Goal: Check status: Check status

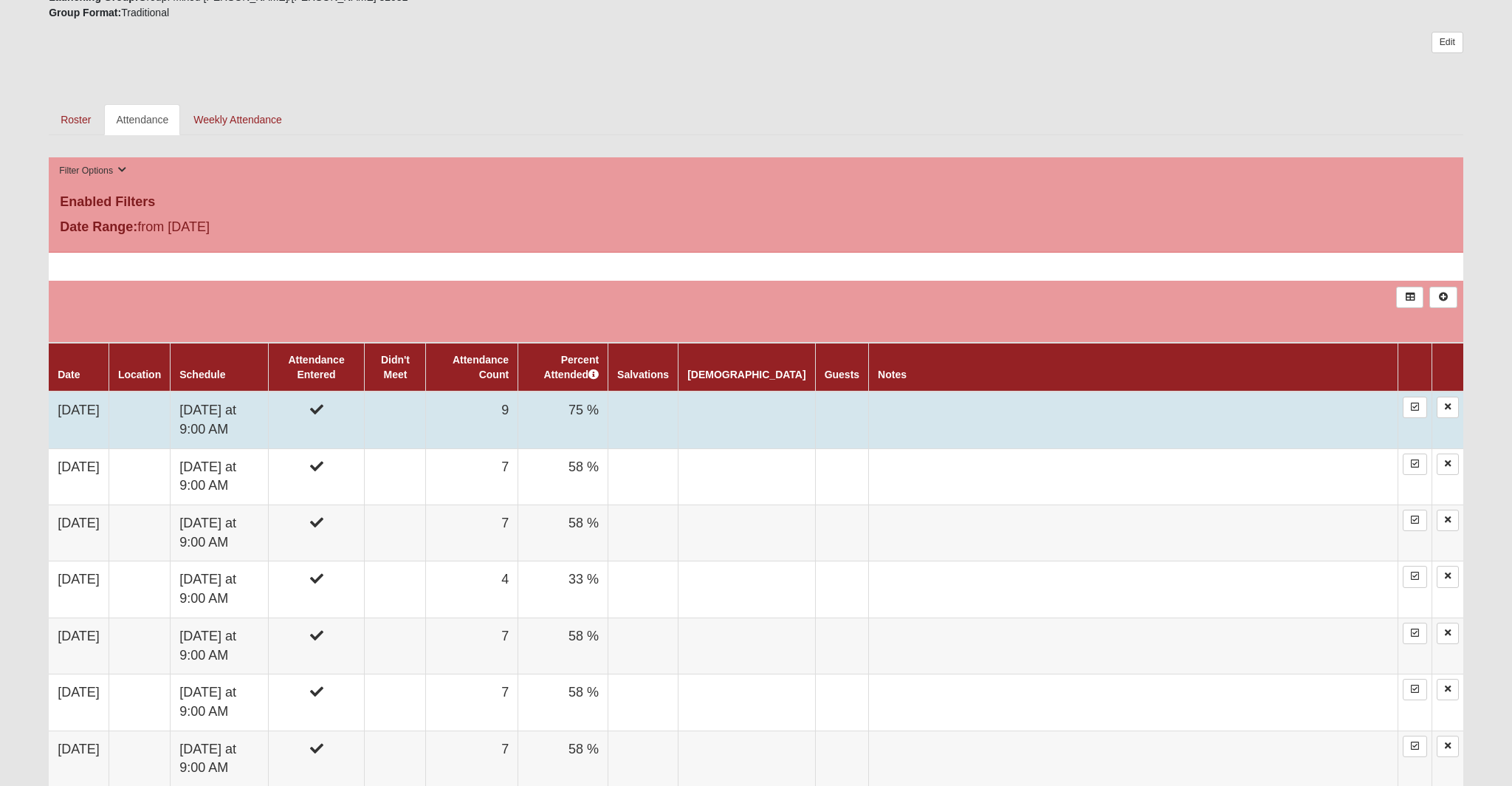
scroll to position [594, 0]
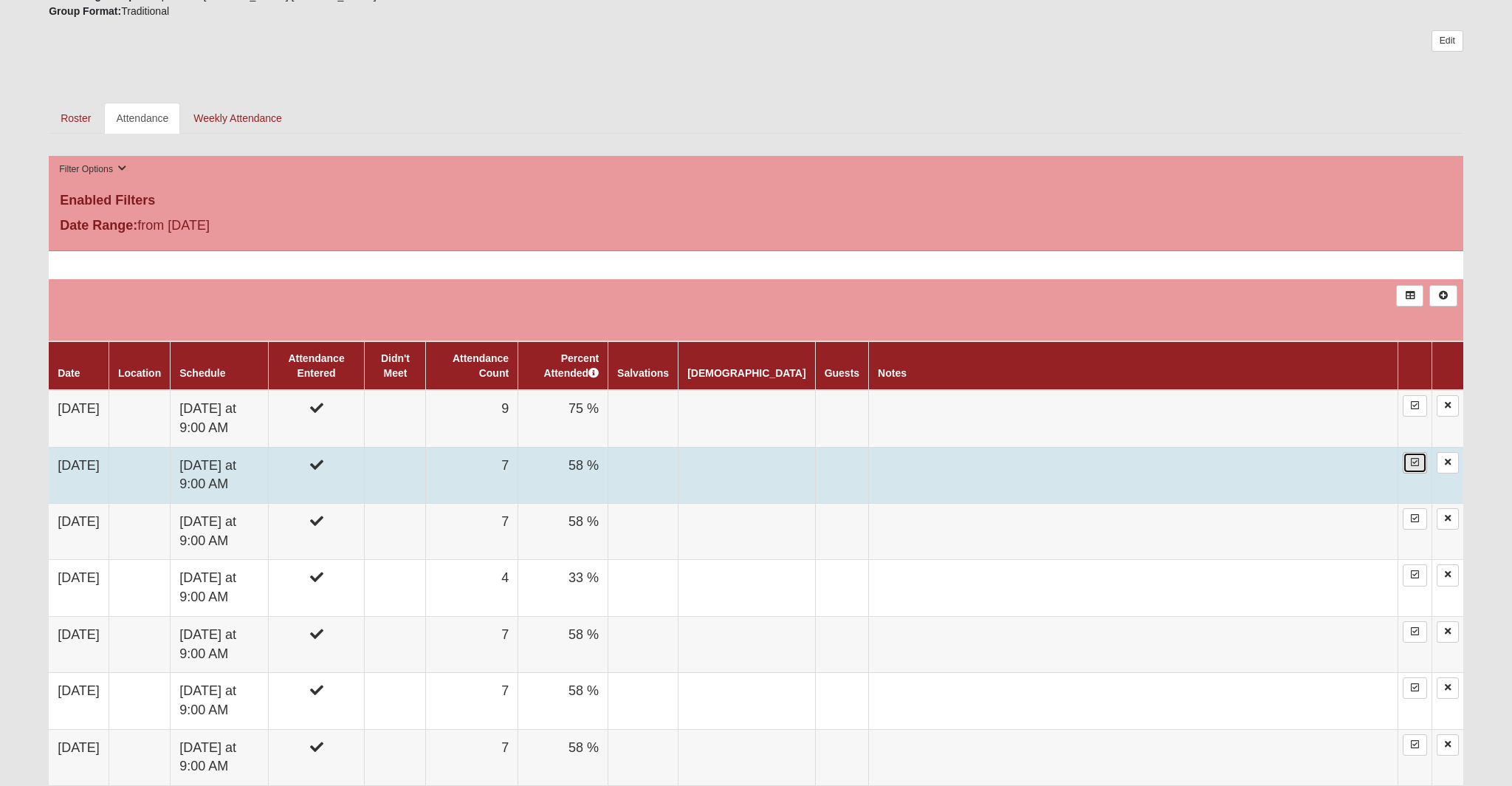
click at [1416, 463] on icon at bounding box center [1415, 463] width 8 height 9
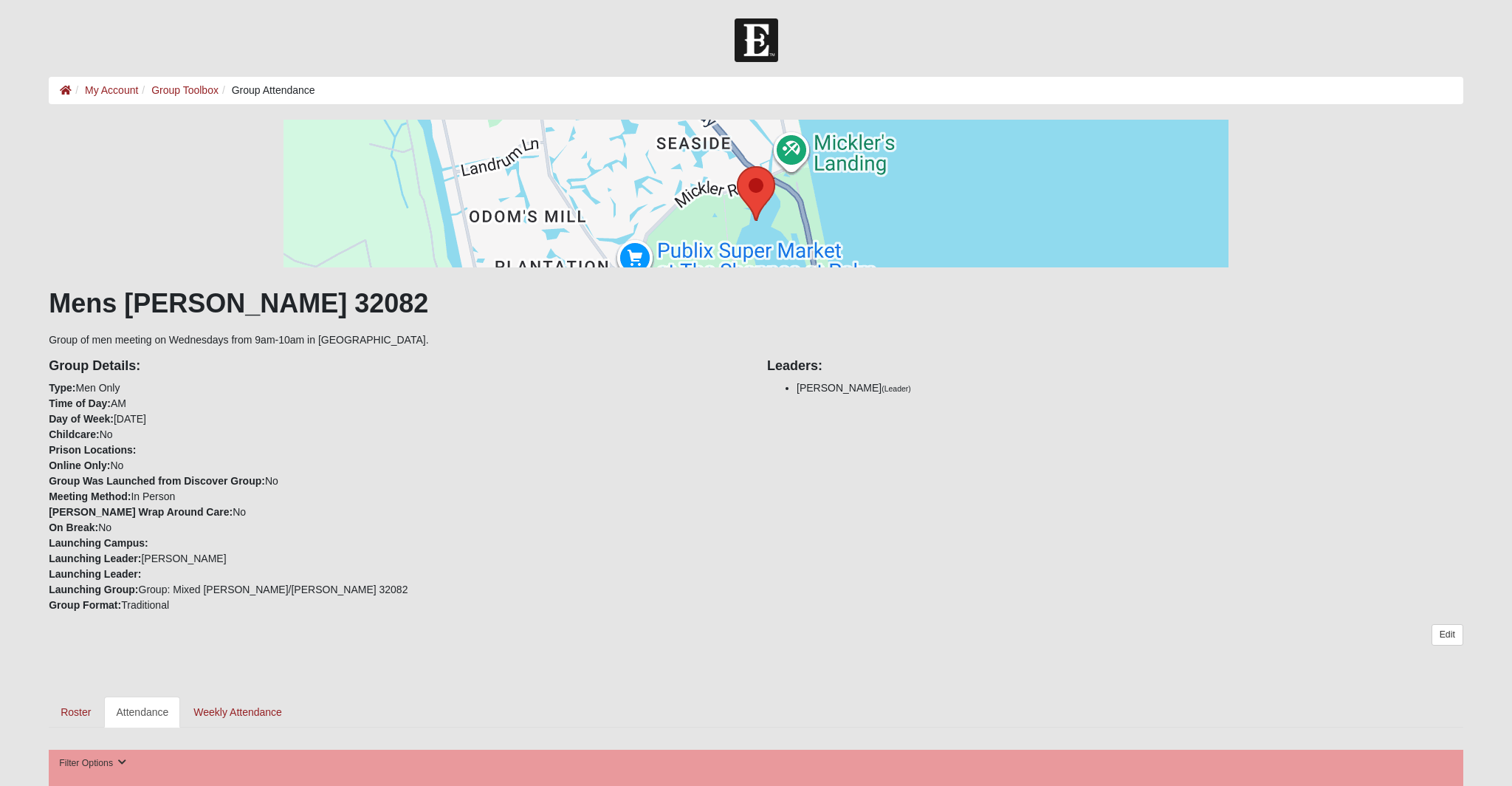
scroll to position [594, 0]
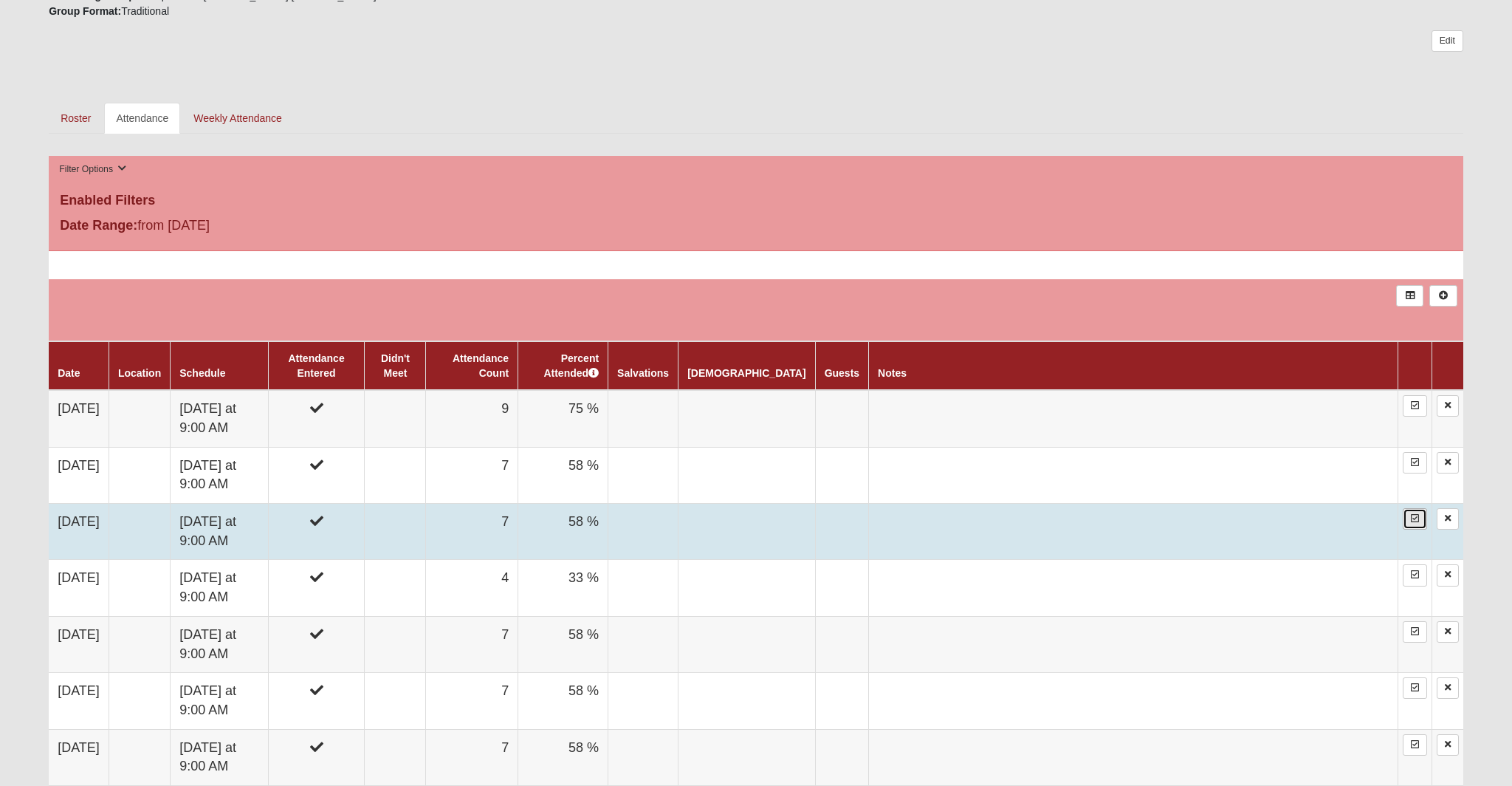
click at [1413, 518] on icon at bounding box center [1415, 519] width 8 height 9
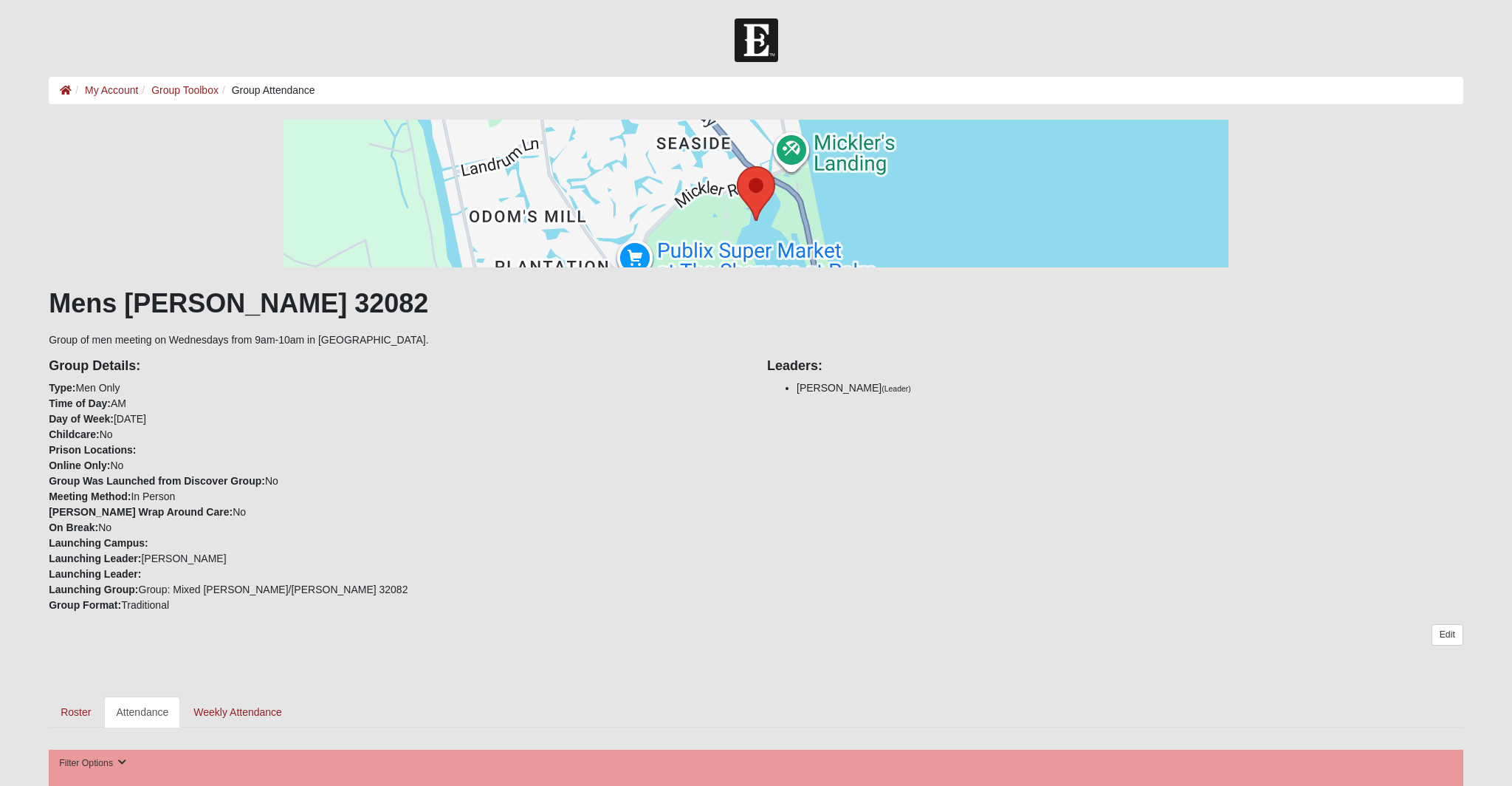
scroll to position [594, 0]
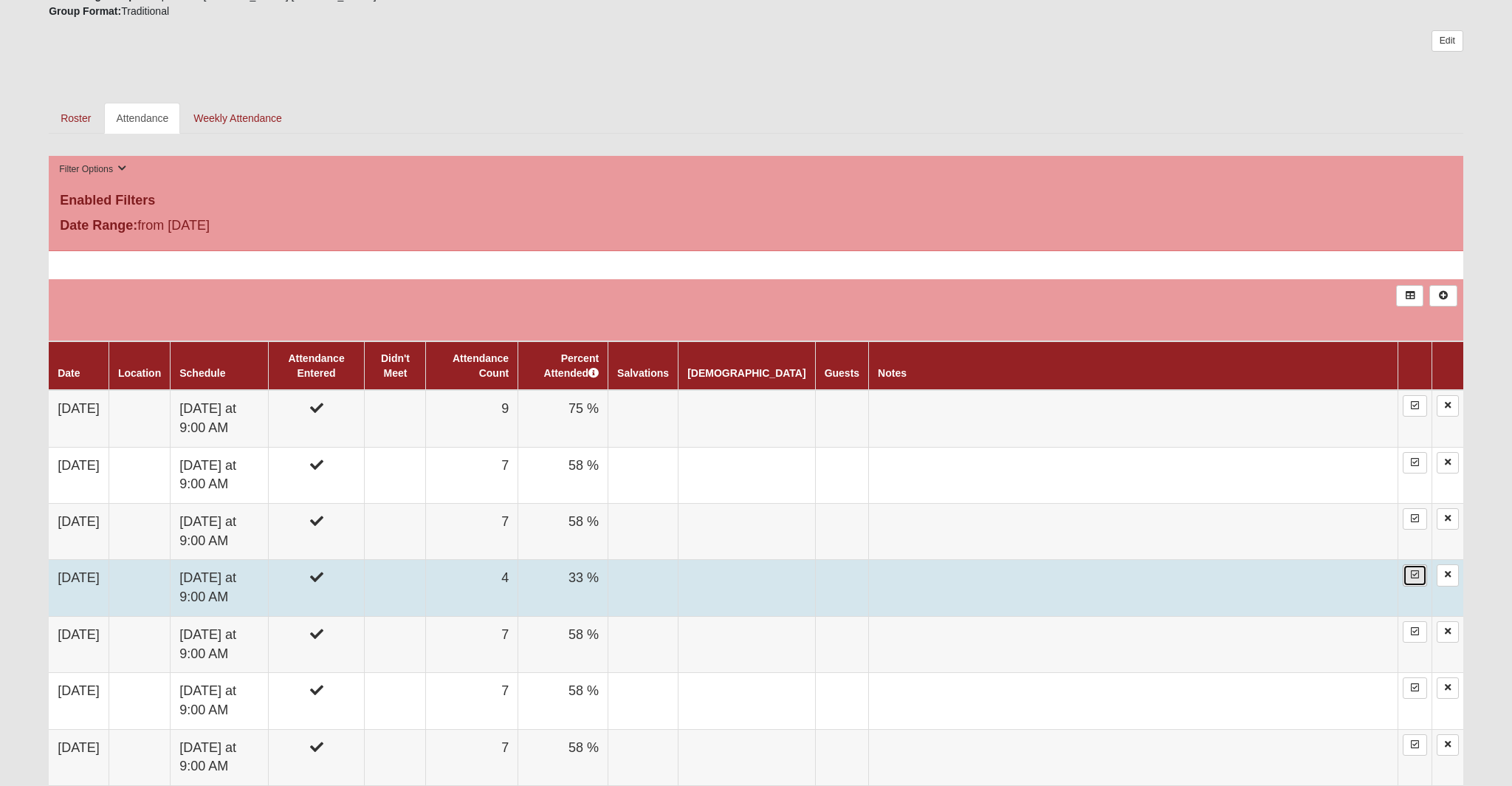
click at [1415, 575] on icon at bounding box center [1415, 575] width 8 height 9
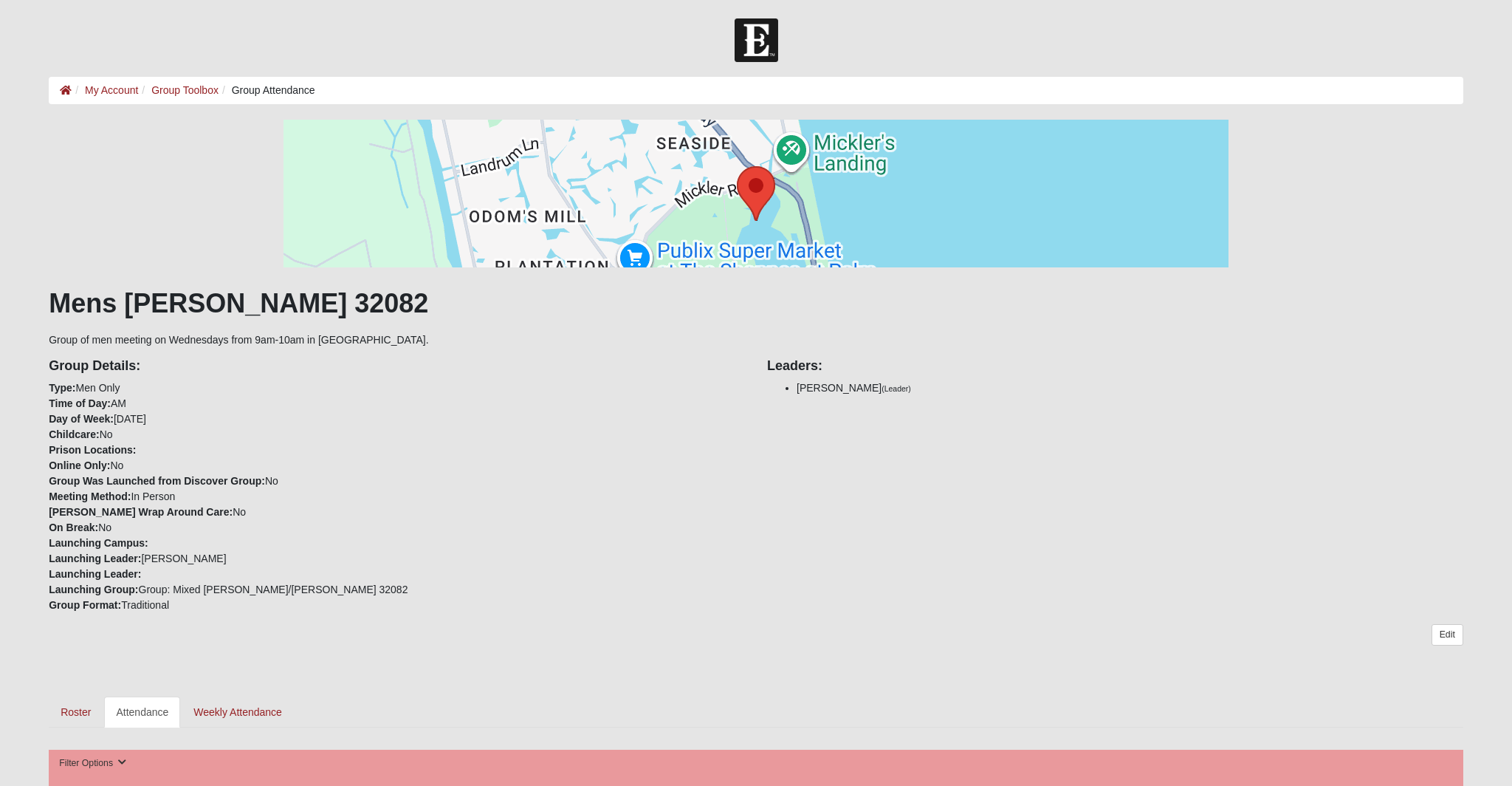
scroll to position [594, 0]
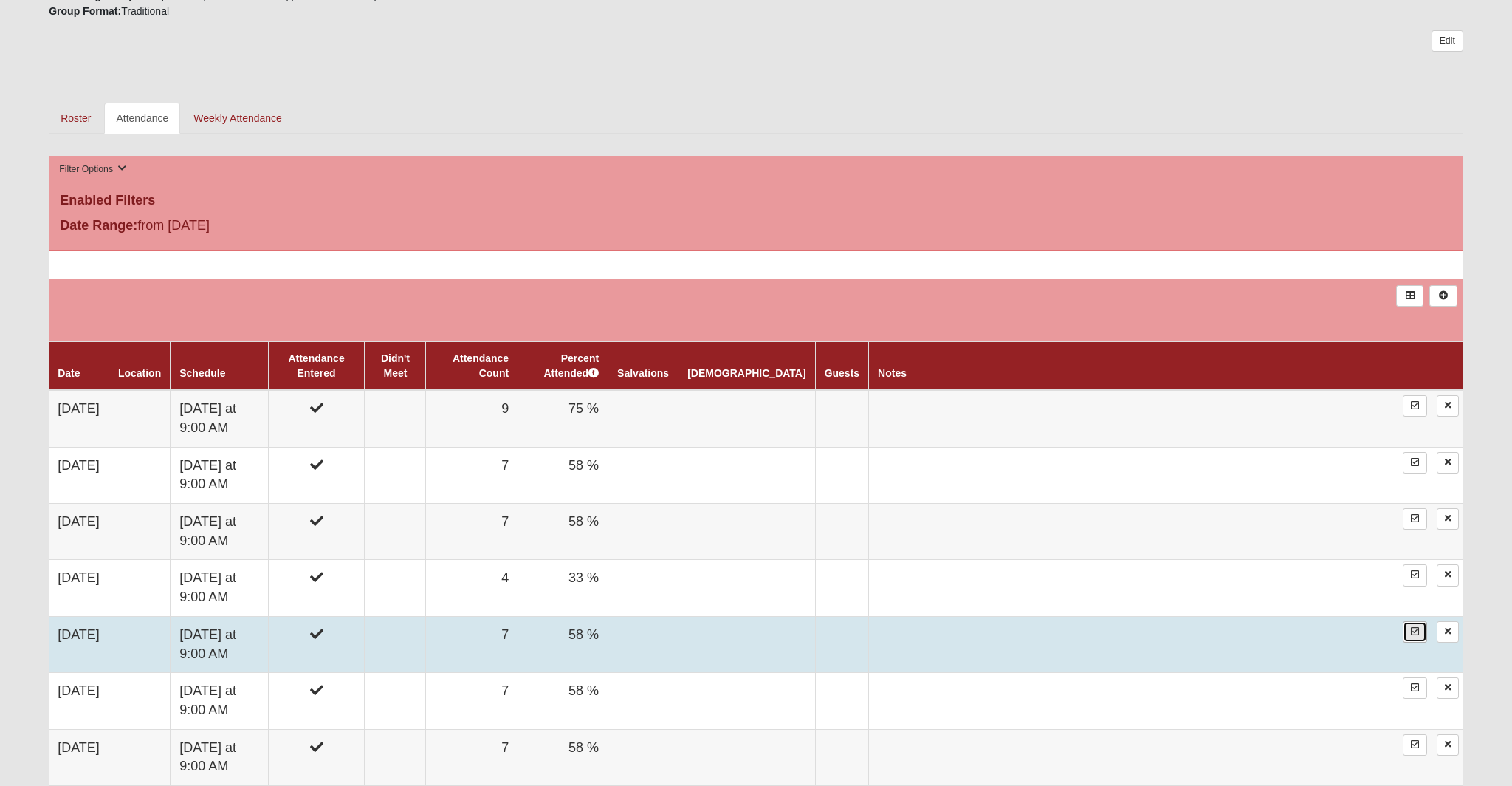
click at [1417, 631] on icon at bounding box center [1415, 632] width 8 height 9
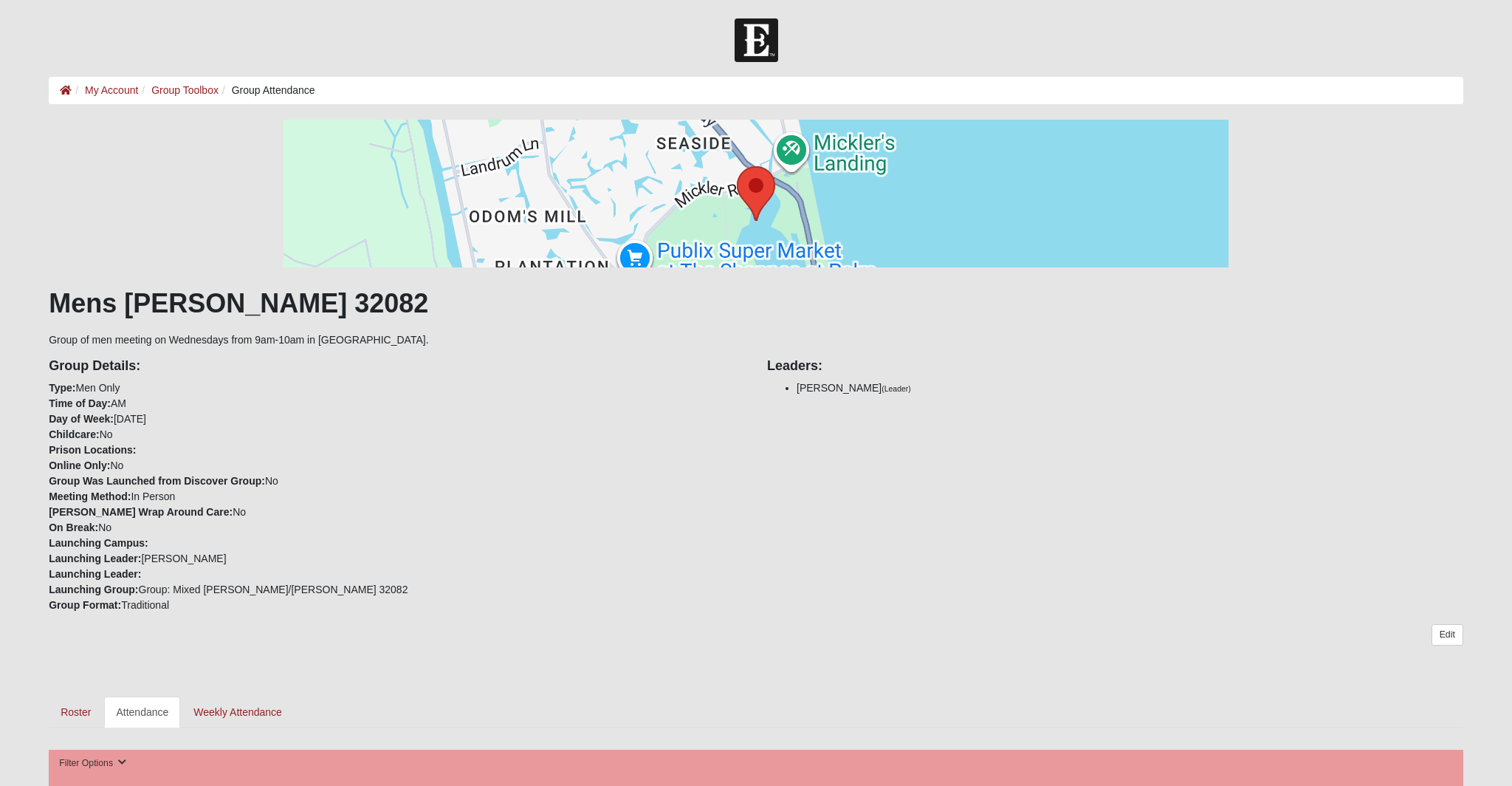
scroll to position [594, 0]
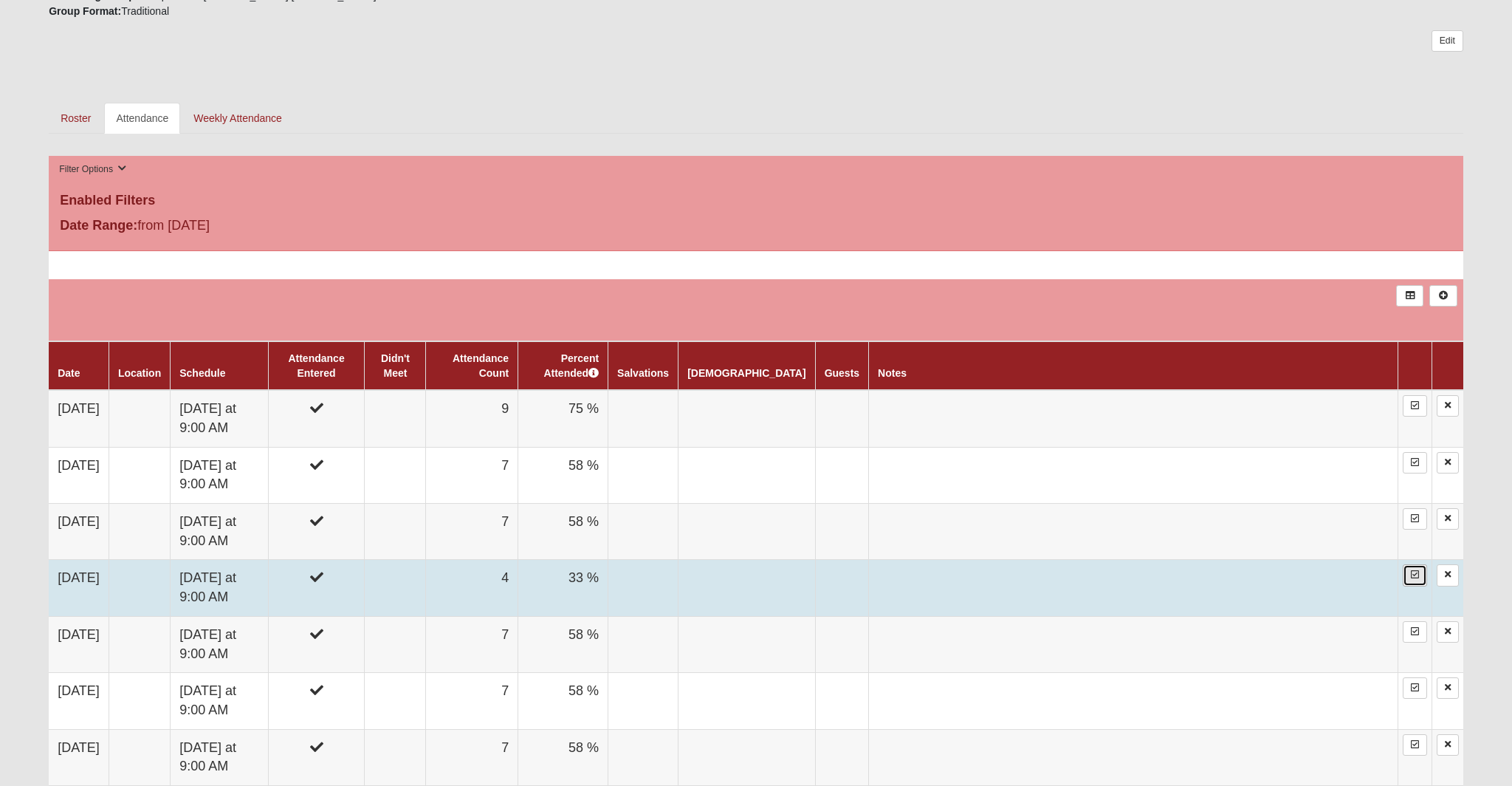
click at [1415, 576] on icon at bounding box center [1415, 575] width 8 height 9
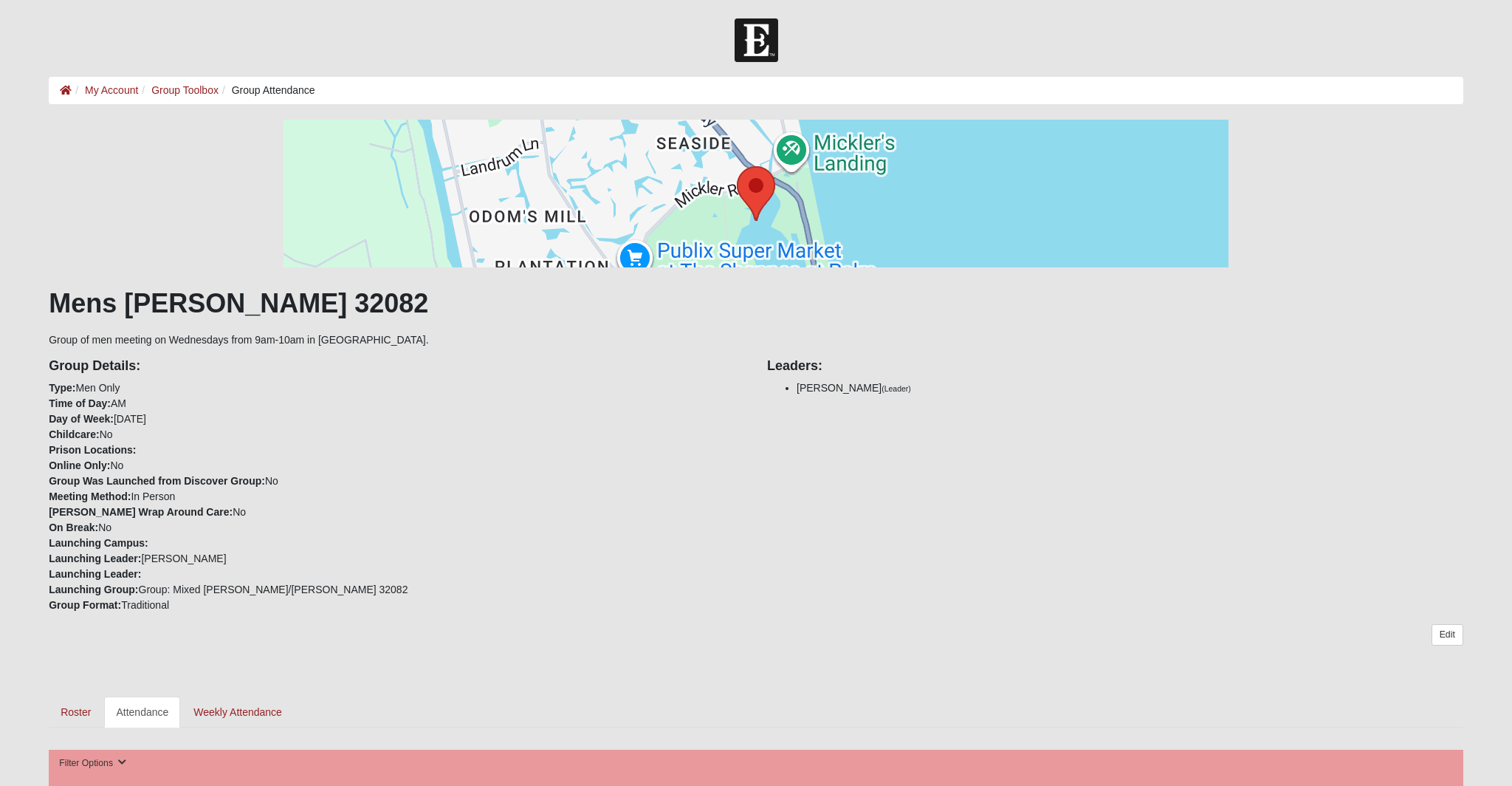
scroll to position [594, 0]
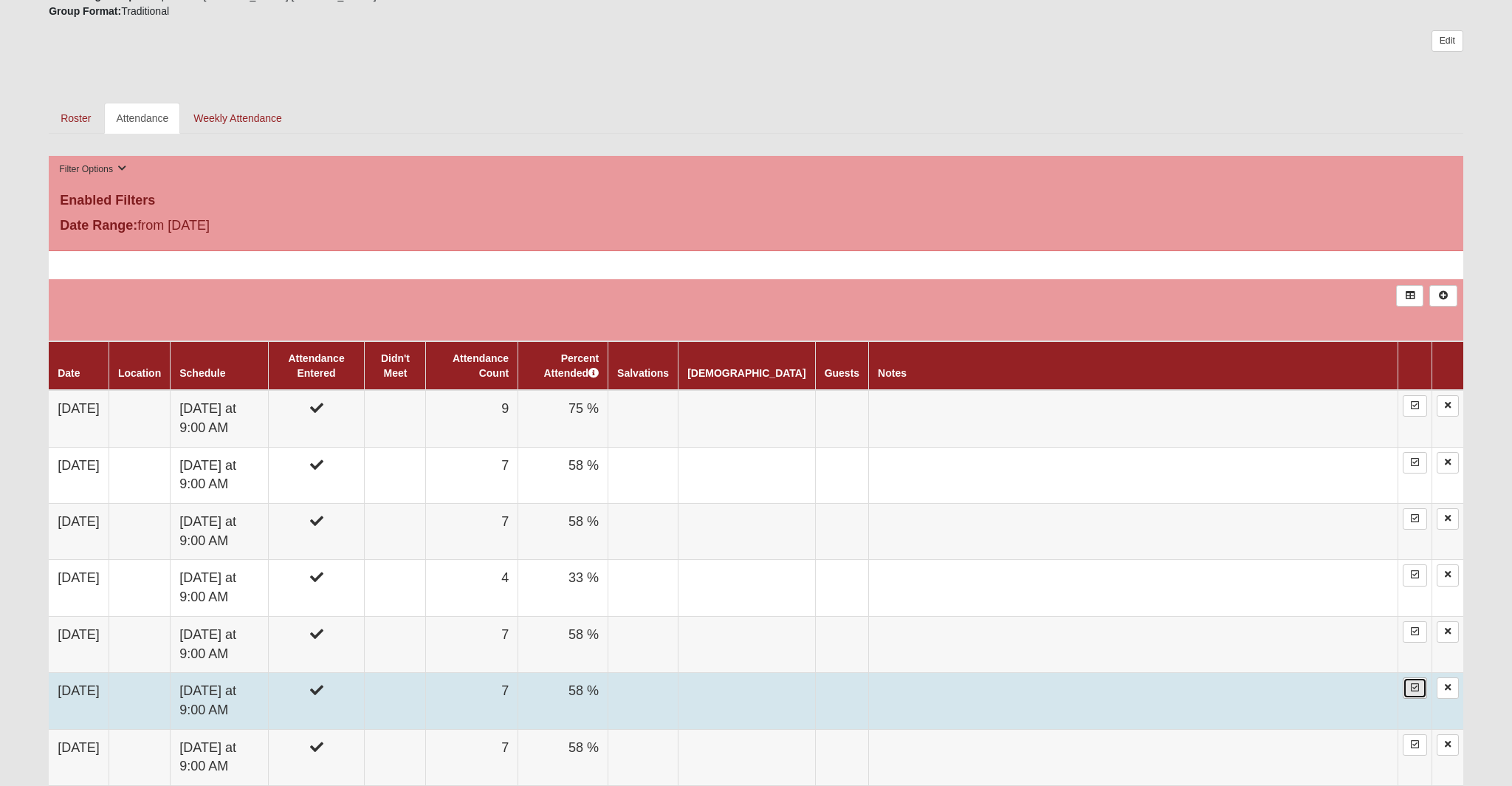
click at [1416, 689] on icon at bounding box center [1415, 688] width 8 height 9
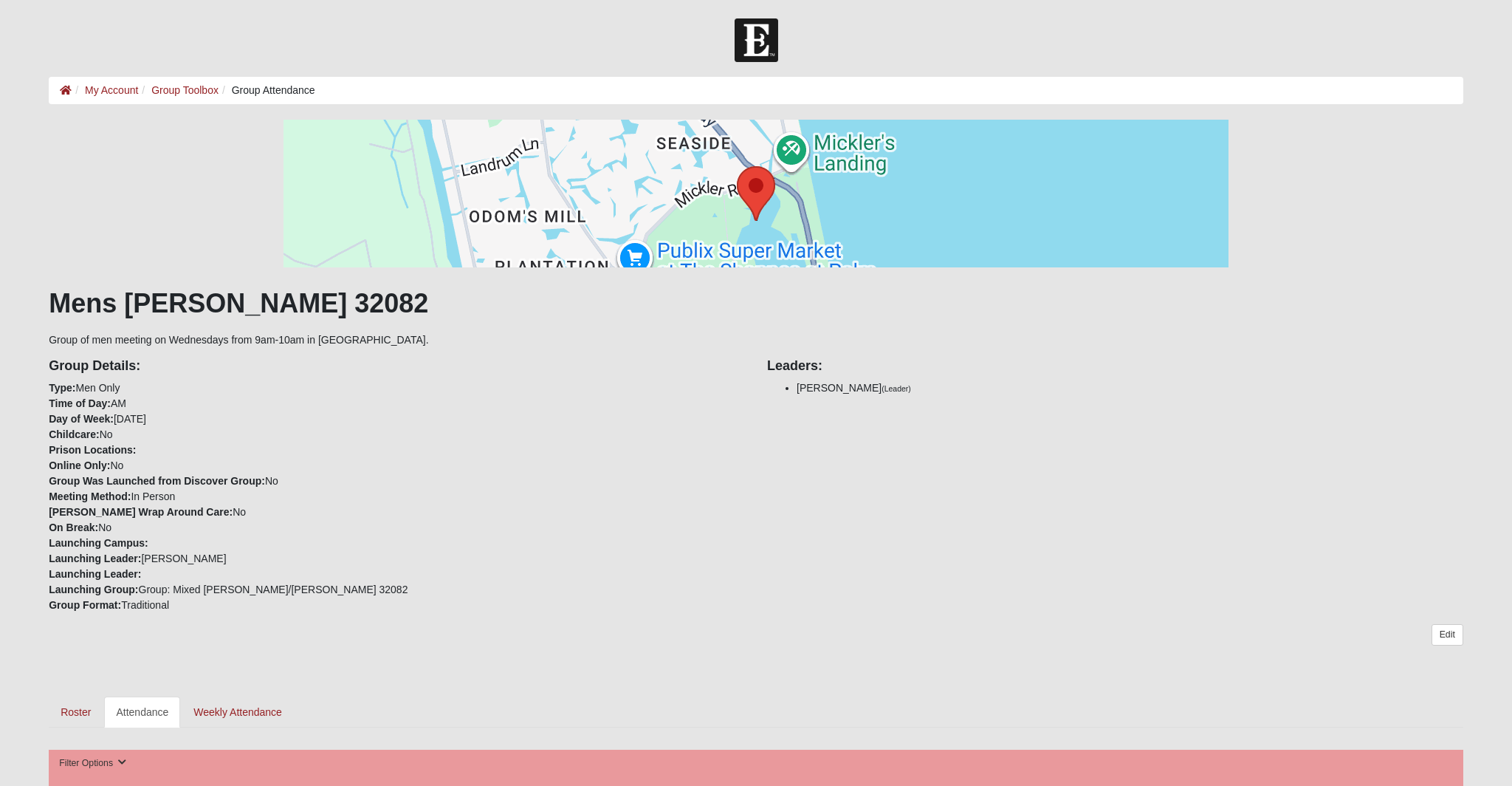
scroll to position [594, 0]
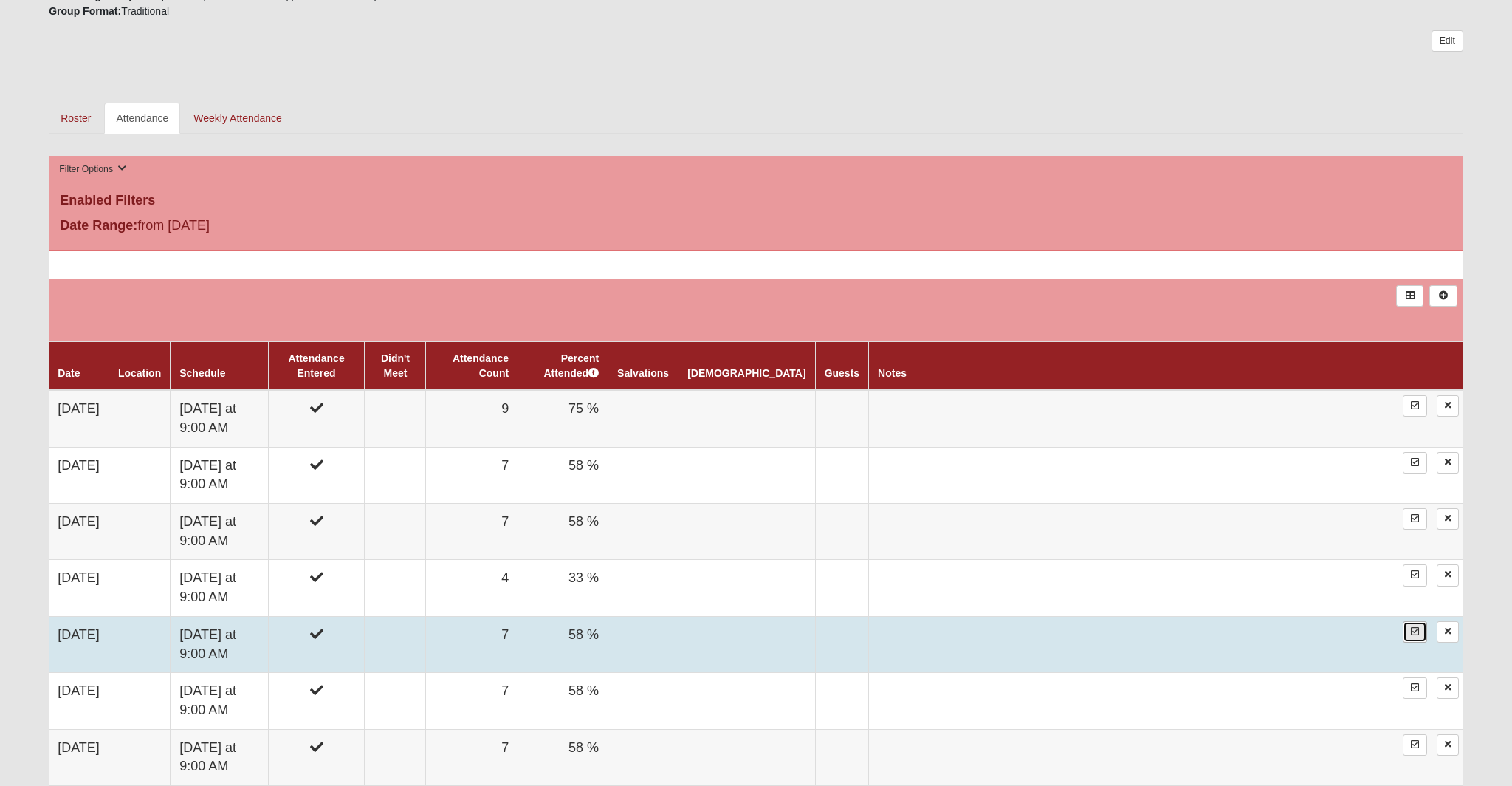
click at [1411, 632] on icon at bounding box center [1415, 632] width 8 height 9
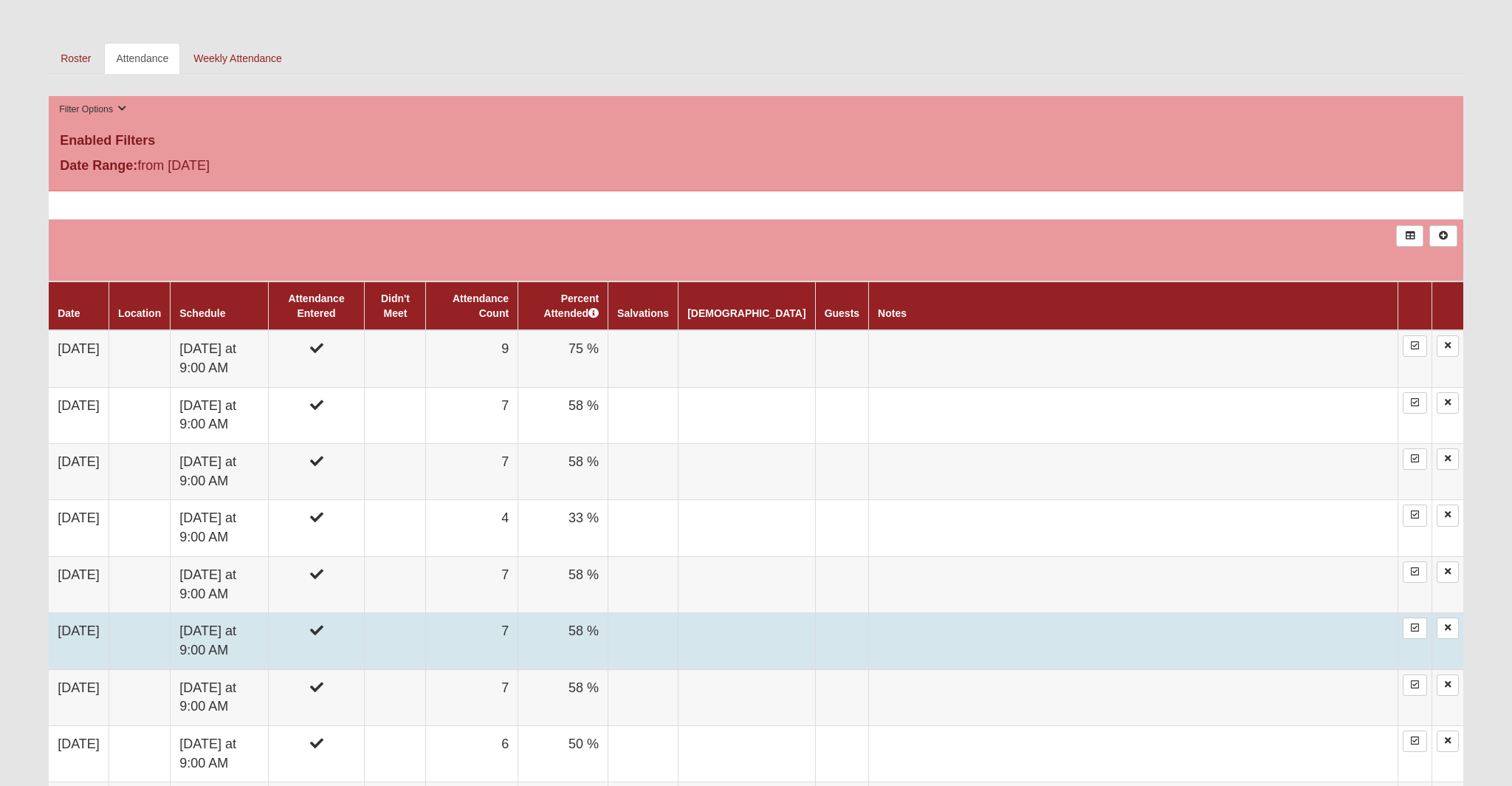
scroll to position [655, 0]
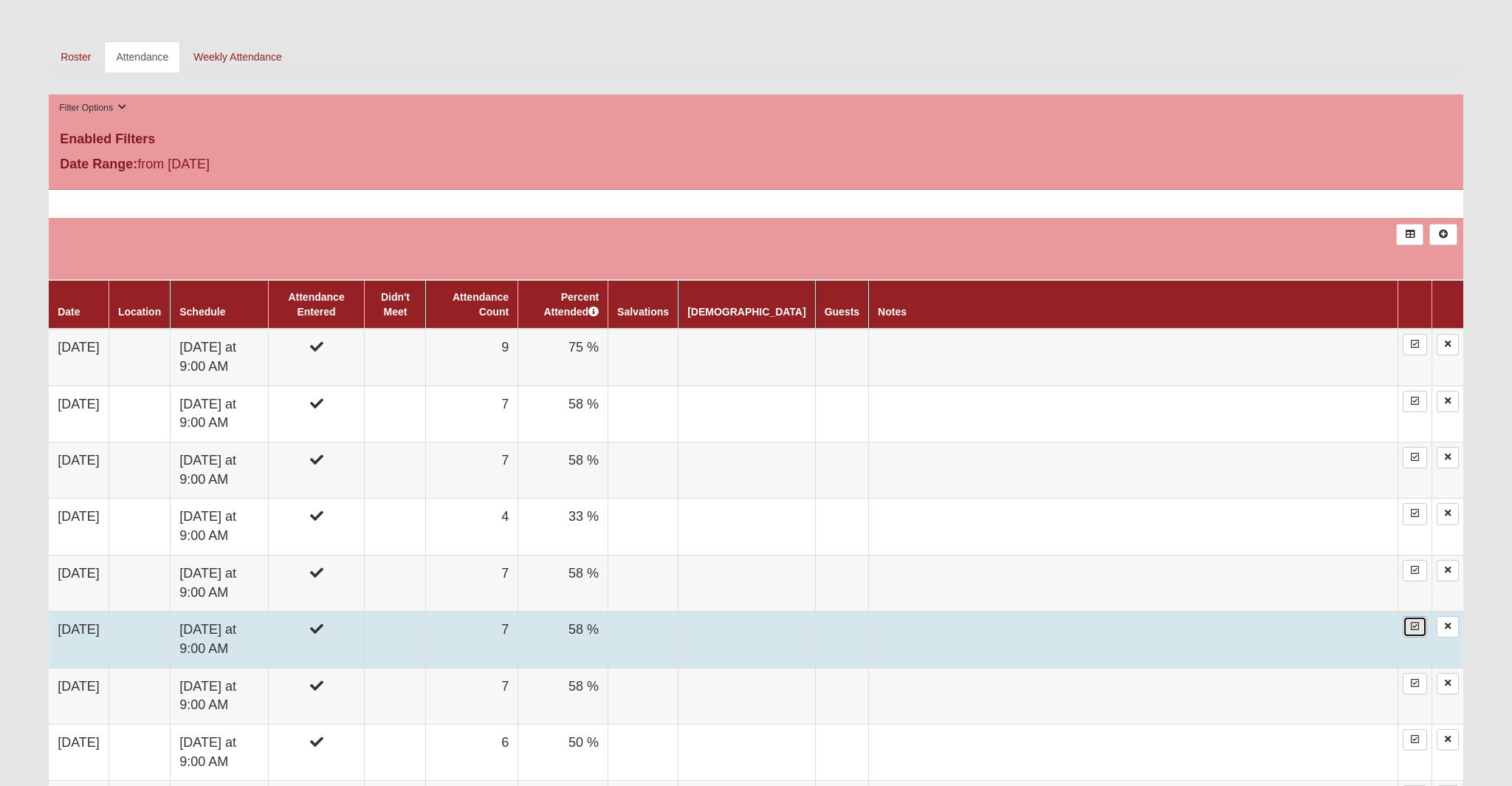
click at [1411, 625] on icon at bounding box center [1415, 627] width 8 height 9
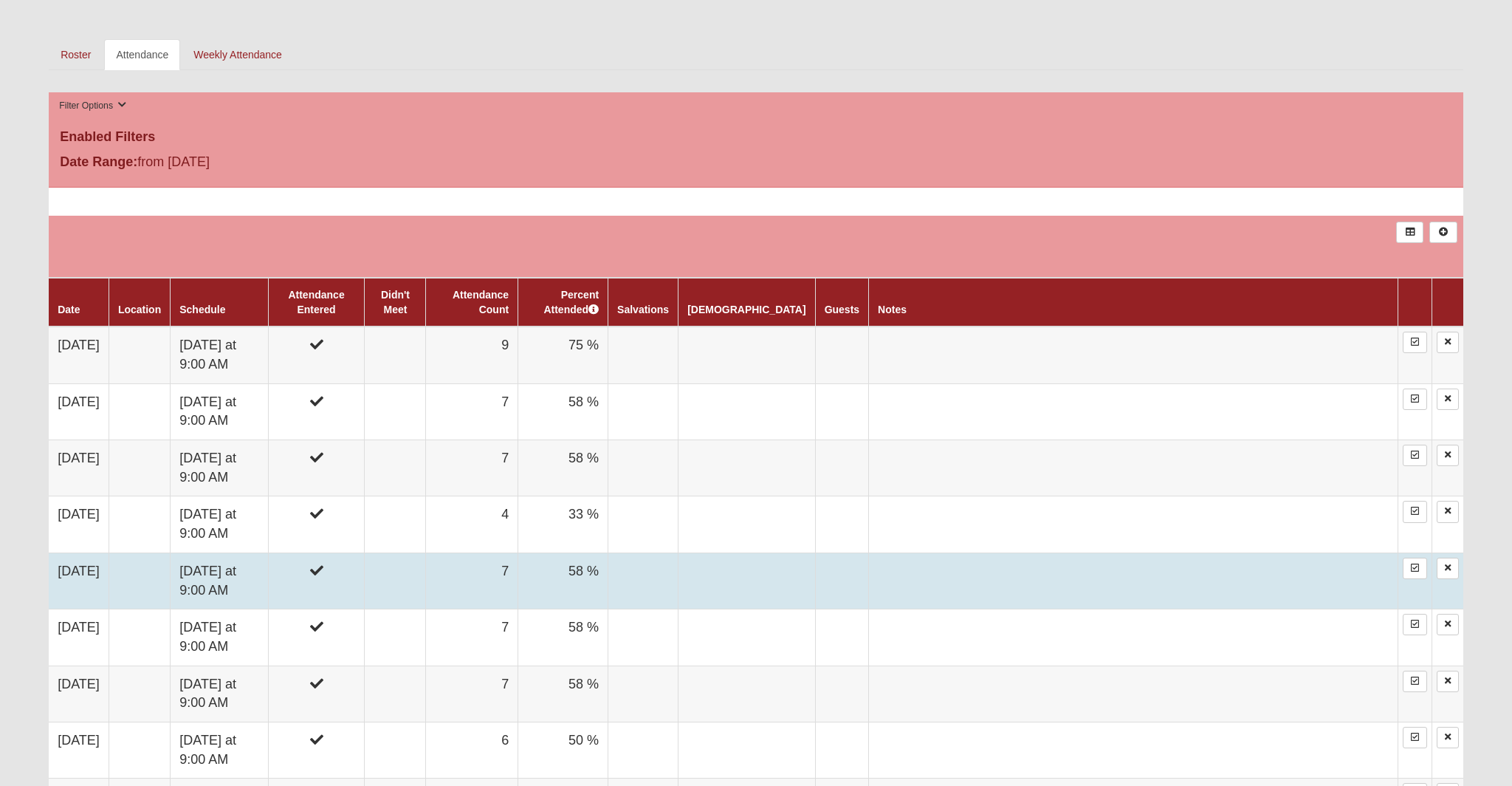
scroll to position [659, 0]
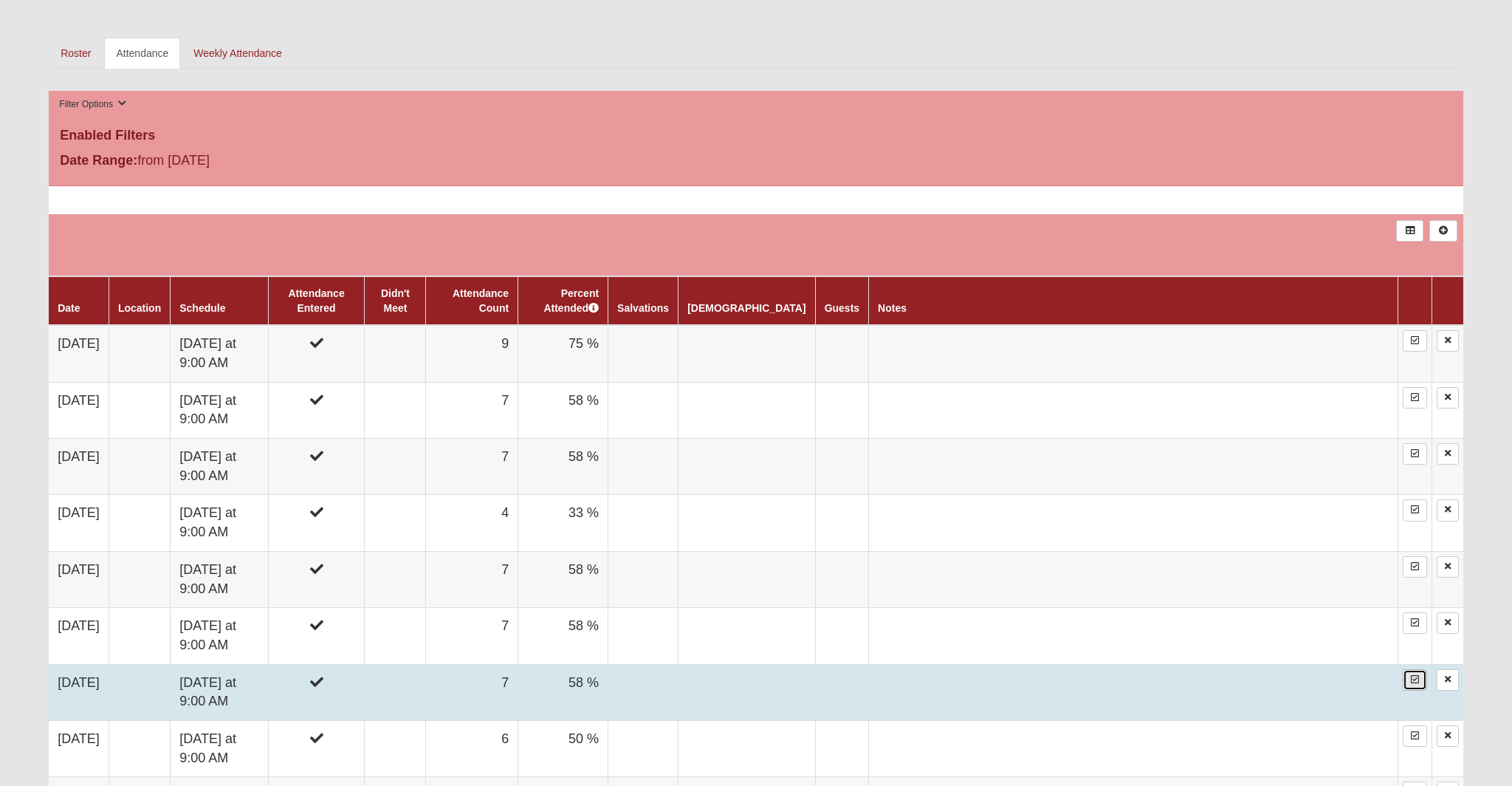
click at [1416, 679] on icon at bounding box center [1415, 679] width 8 height 9
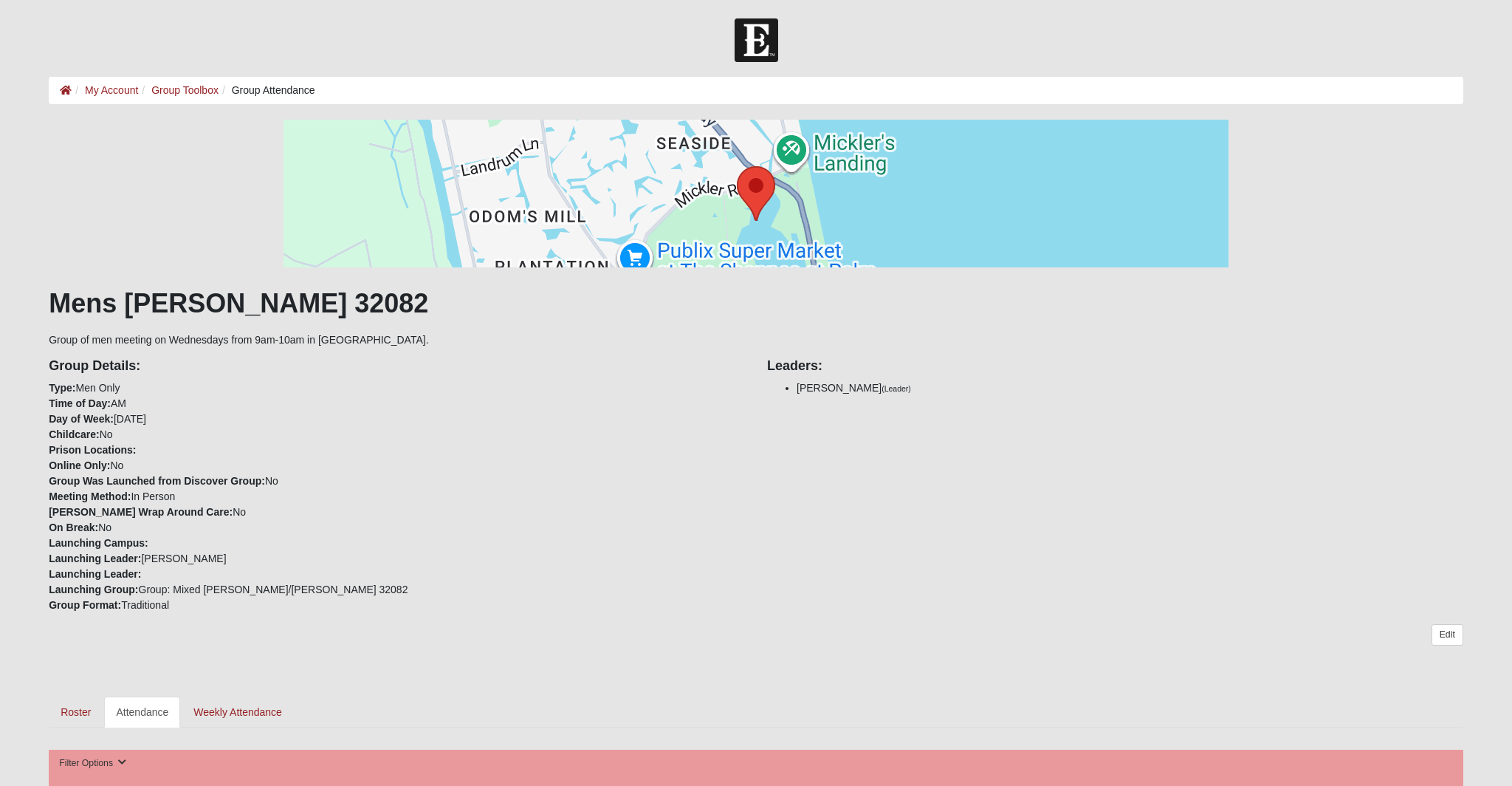
scroll to position [659, 0]
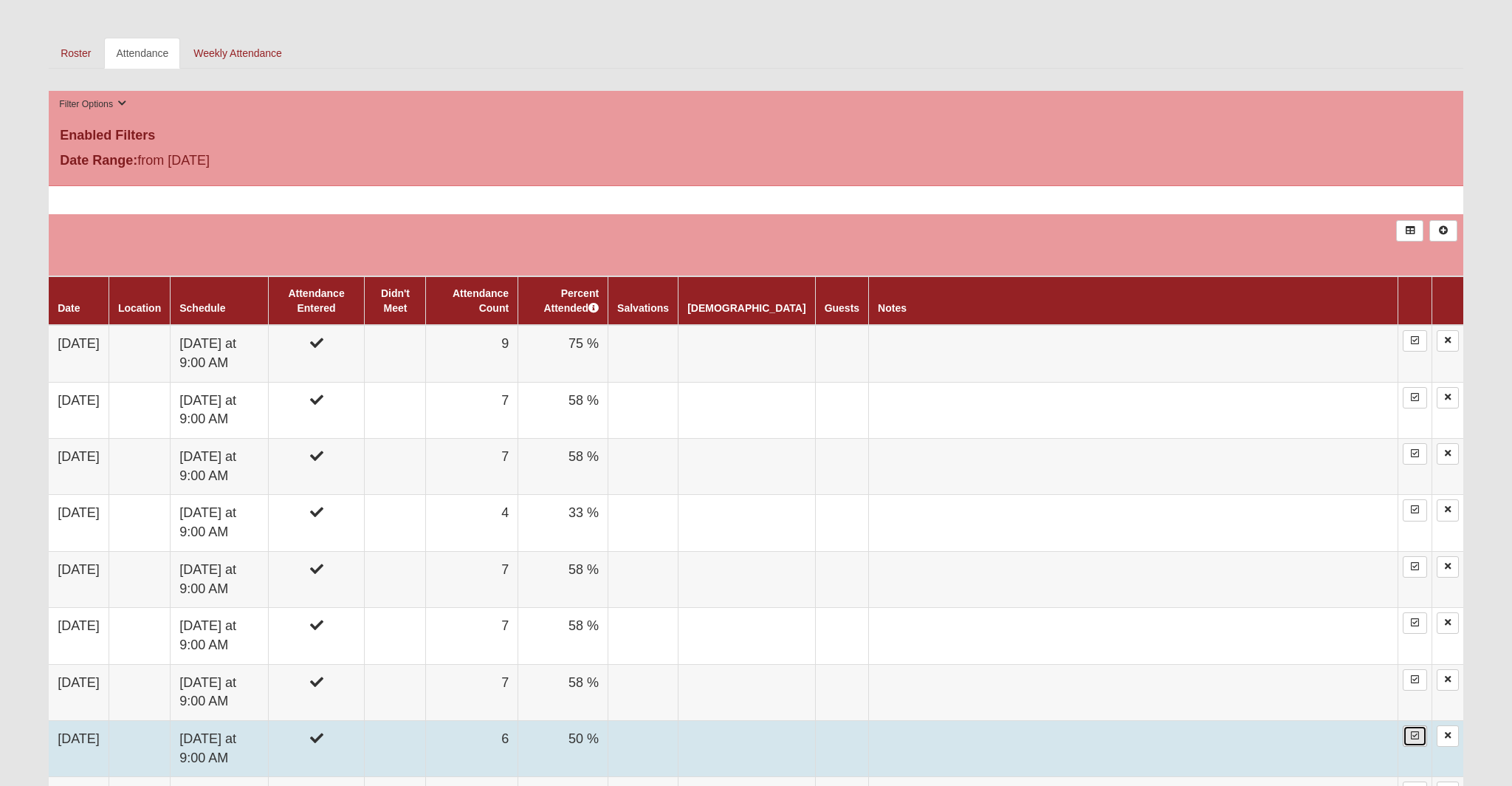
click at [1417, 736] on icon at bounding box center [1415, 736] width 8 height 9
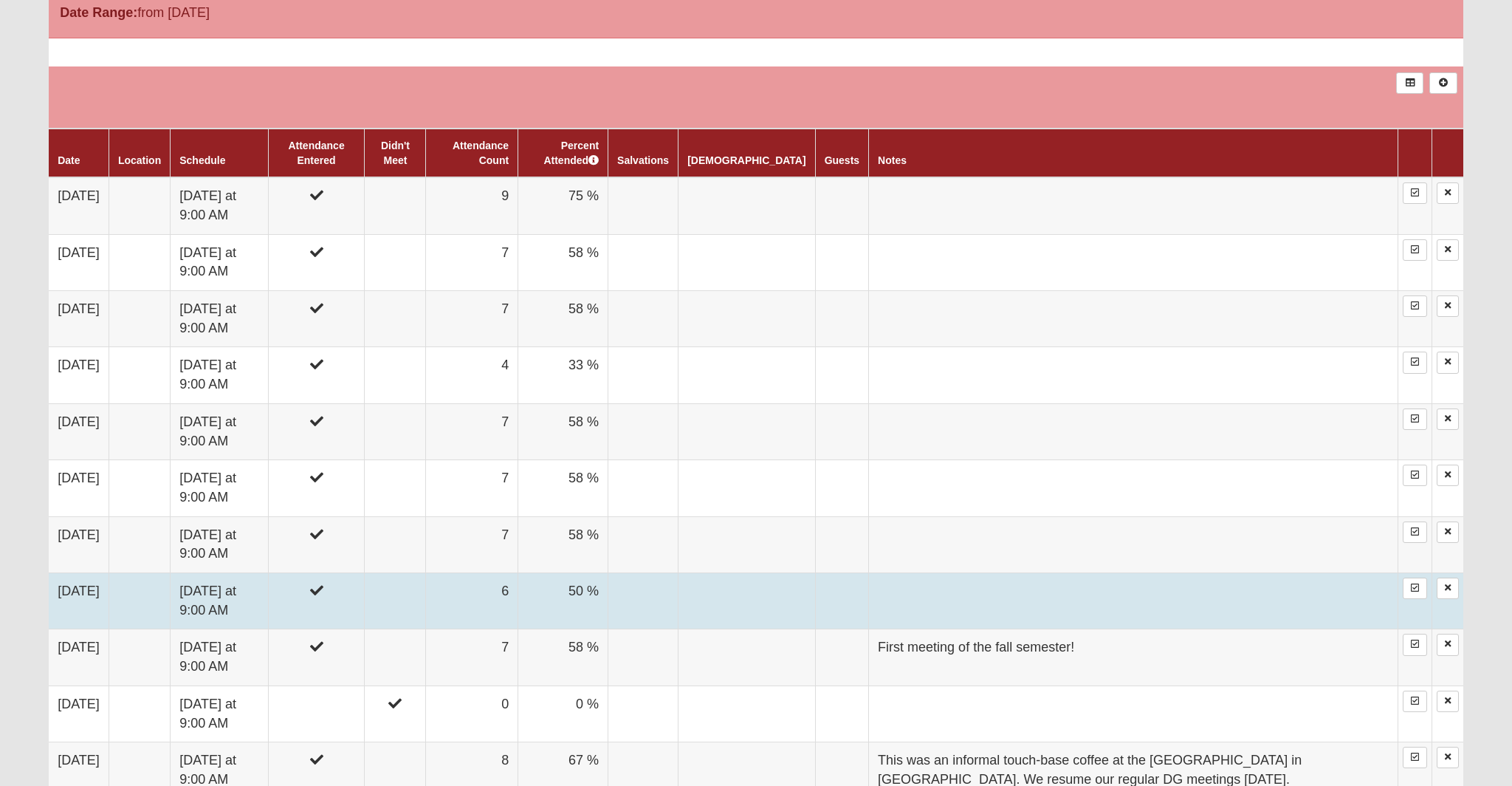
scroll to position [812, 0]
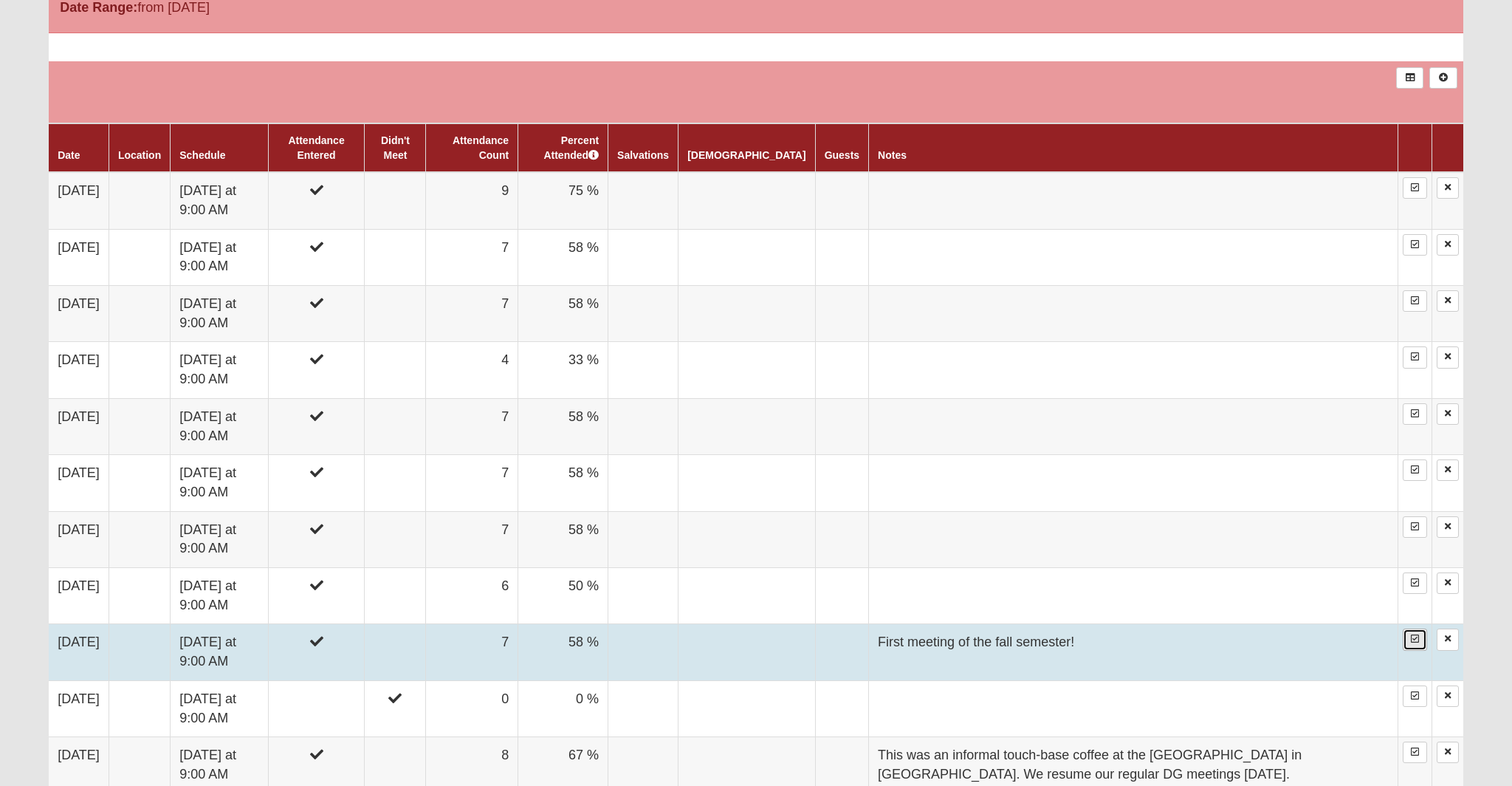
click at [1415, 640] on icon at bounding box center [1415, 640] width 8 height 9
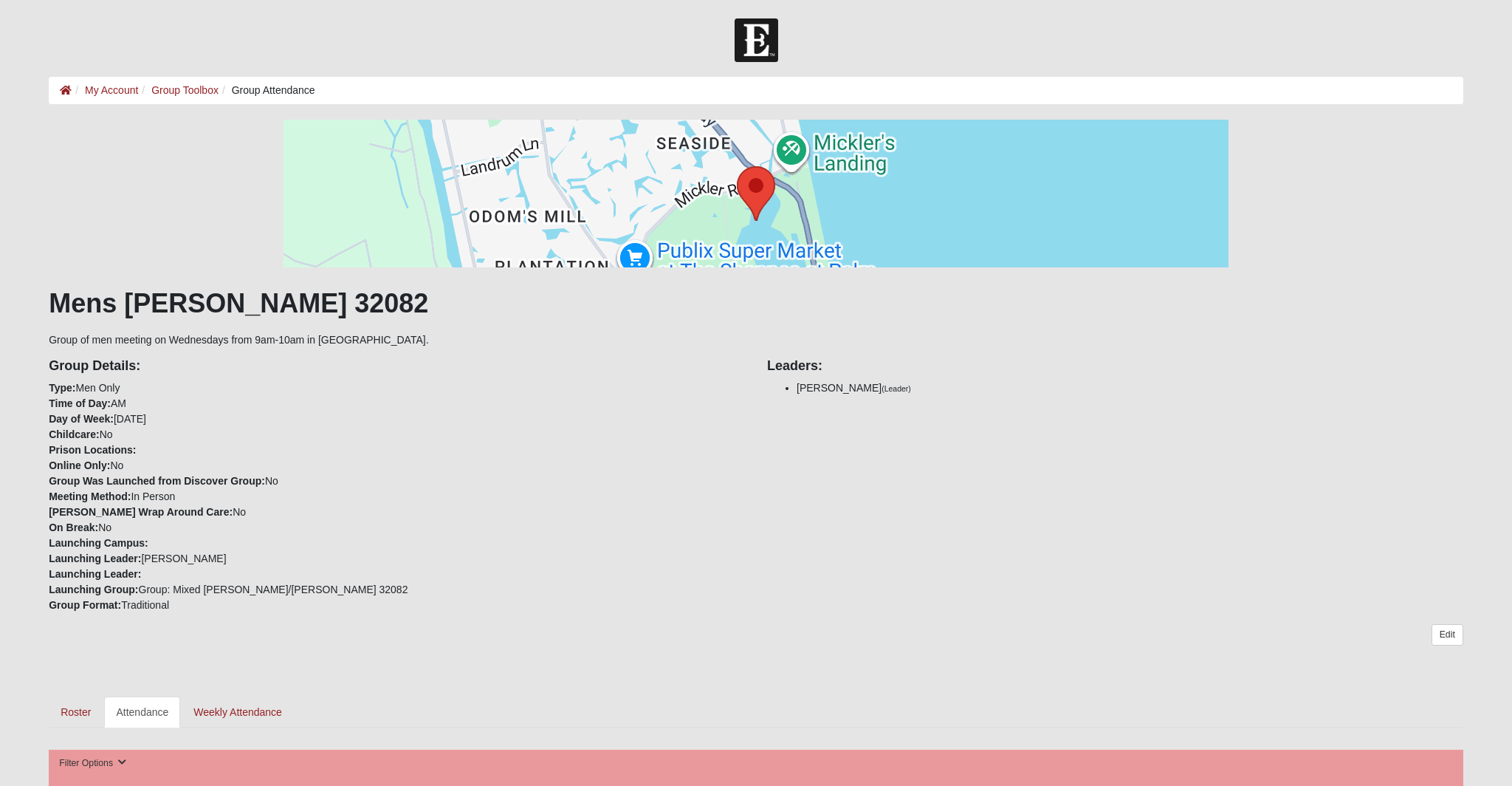
scroll to position [809, 0]
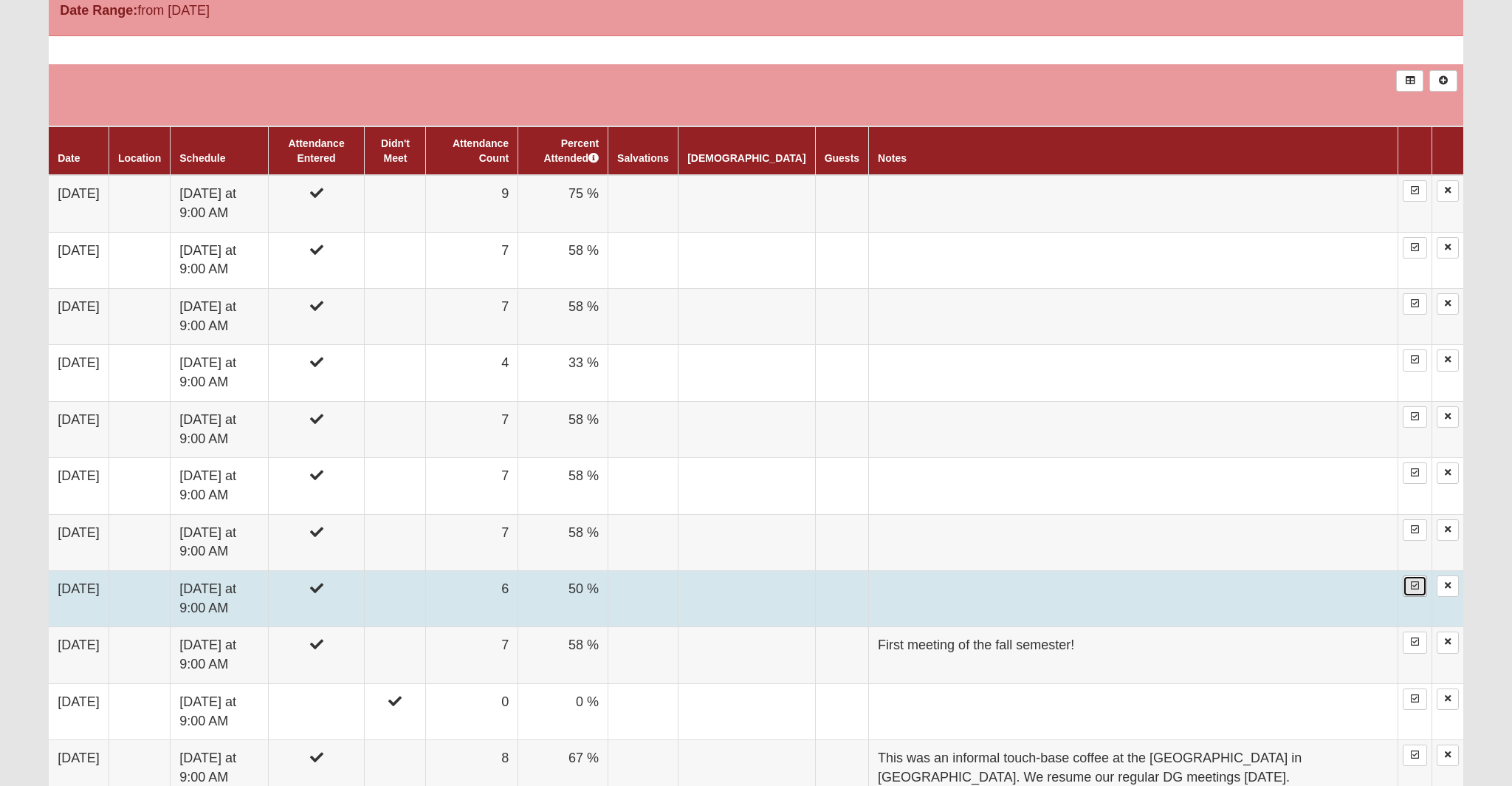
click at [1417, 585] on icon at bounding box center [1415, 586] width 8 height 9
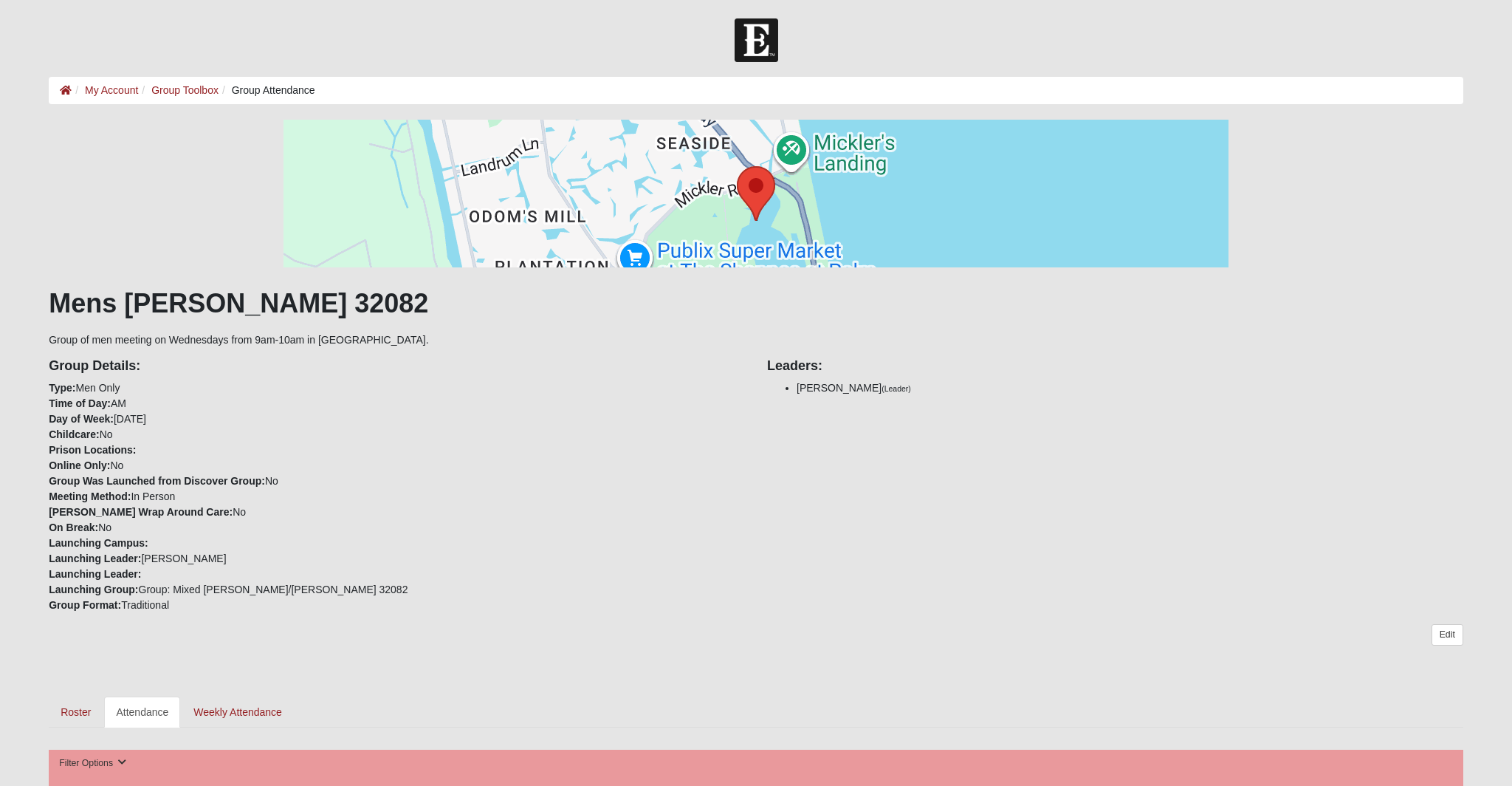
scroll to position [809, 0]
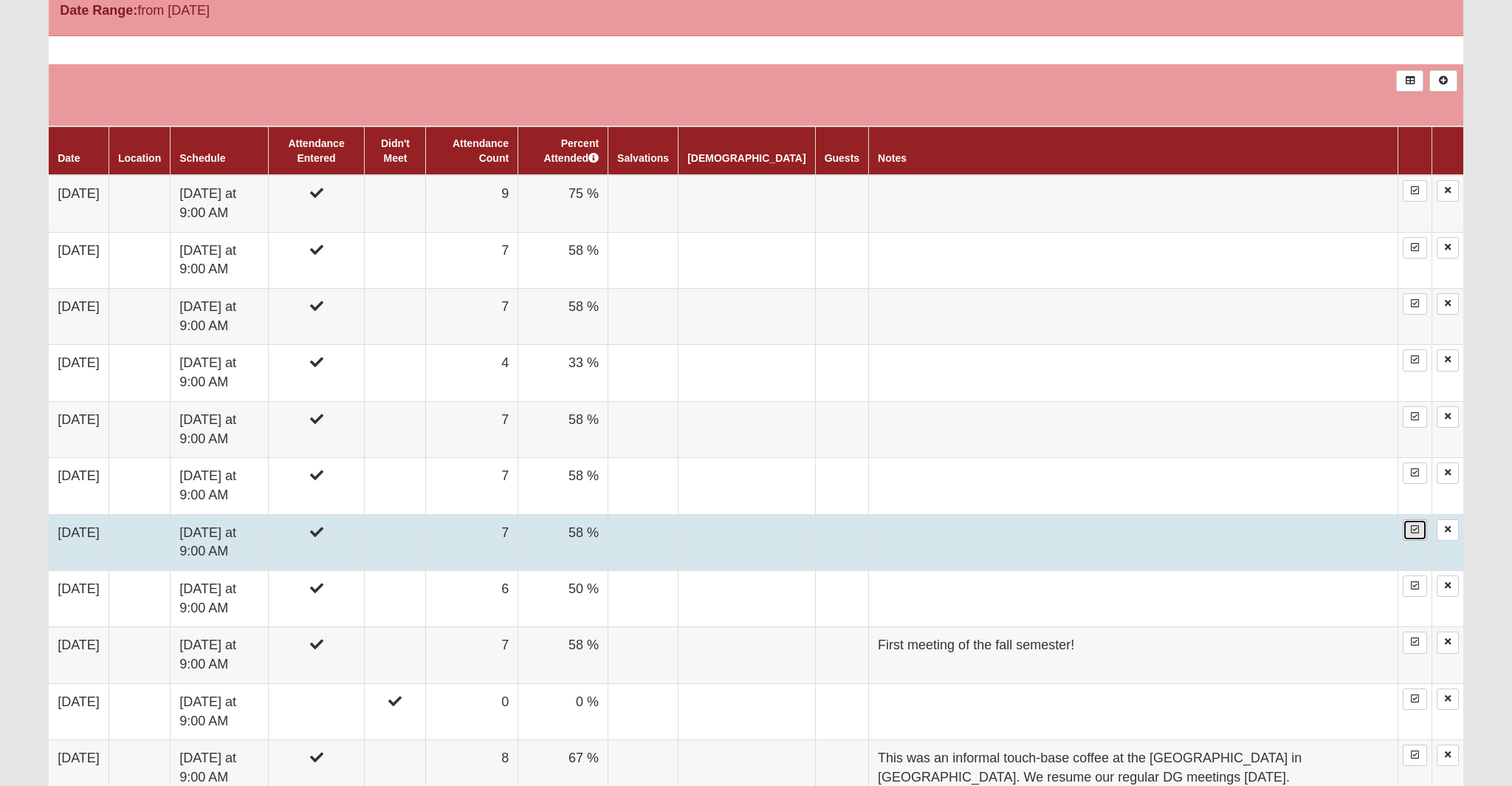
click at [1413, 531] on icon at bounding box center [1415, 530] width 8 height 9
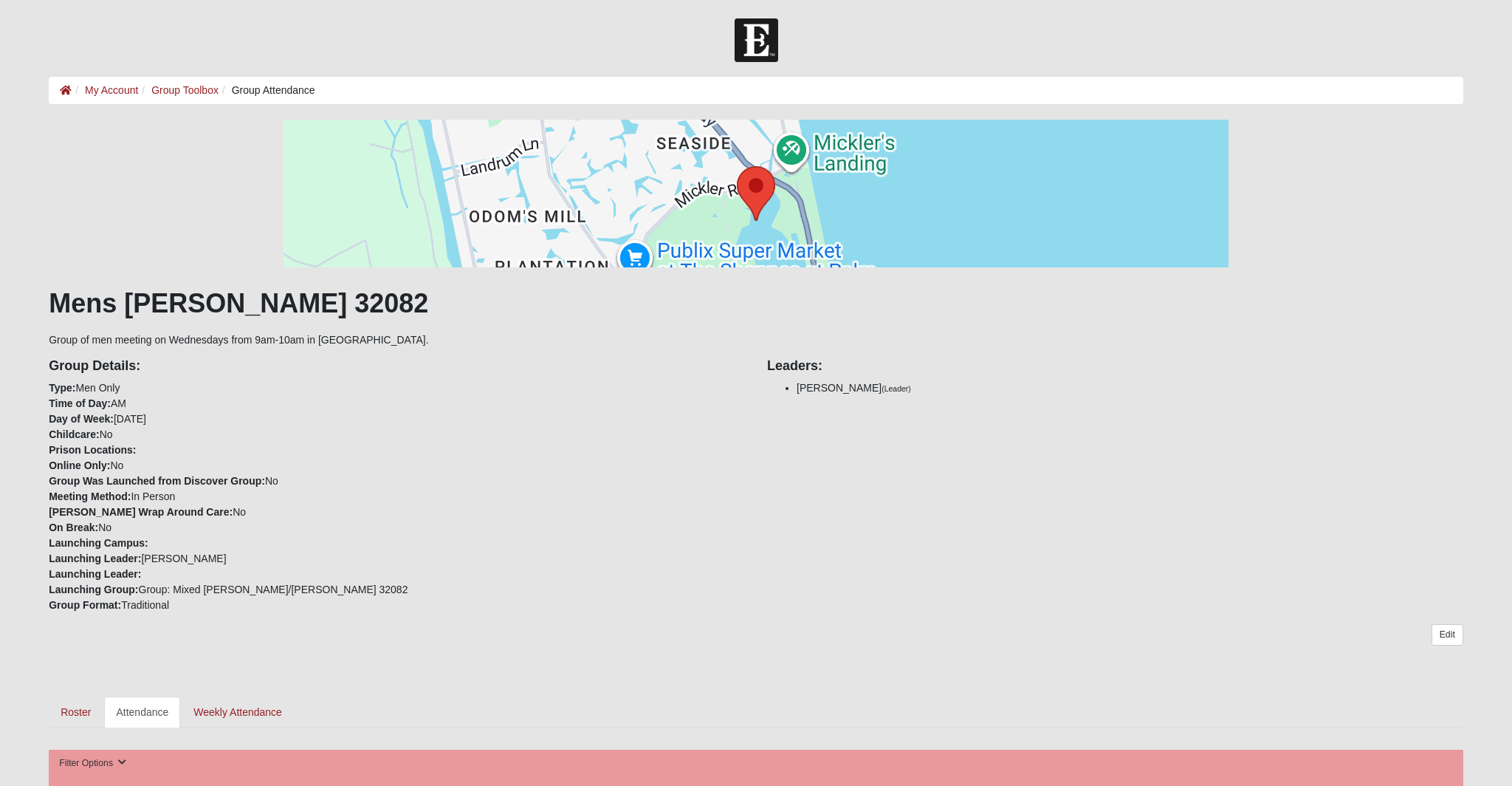
scroll to position [809, 0]
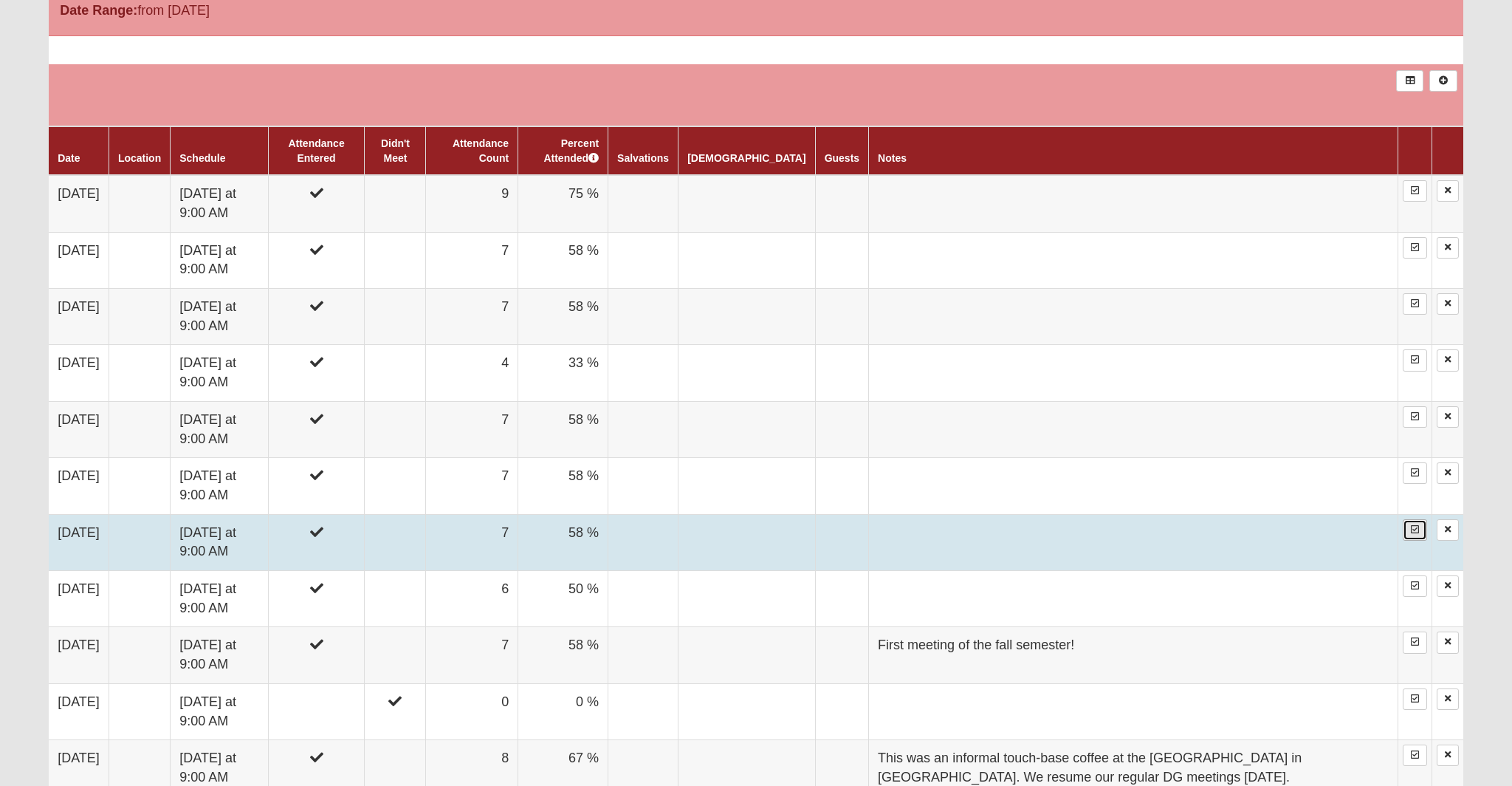
click at [1417, 529] on icon at bounding box center [1415, 530] width 8 height 9
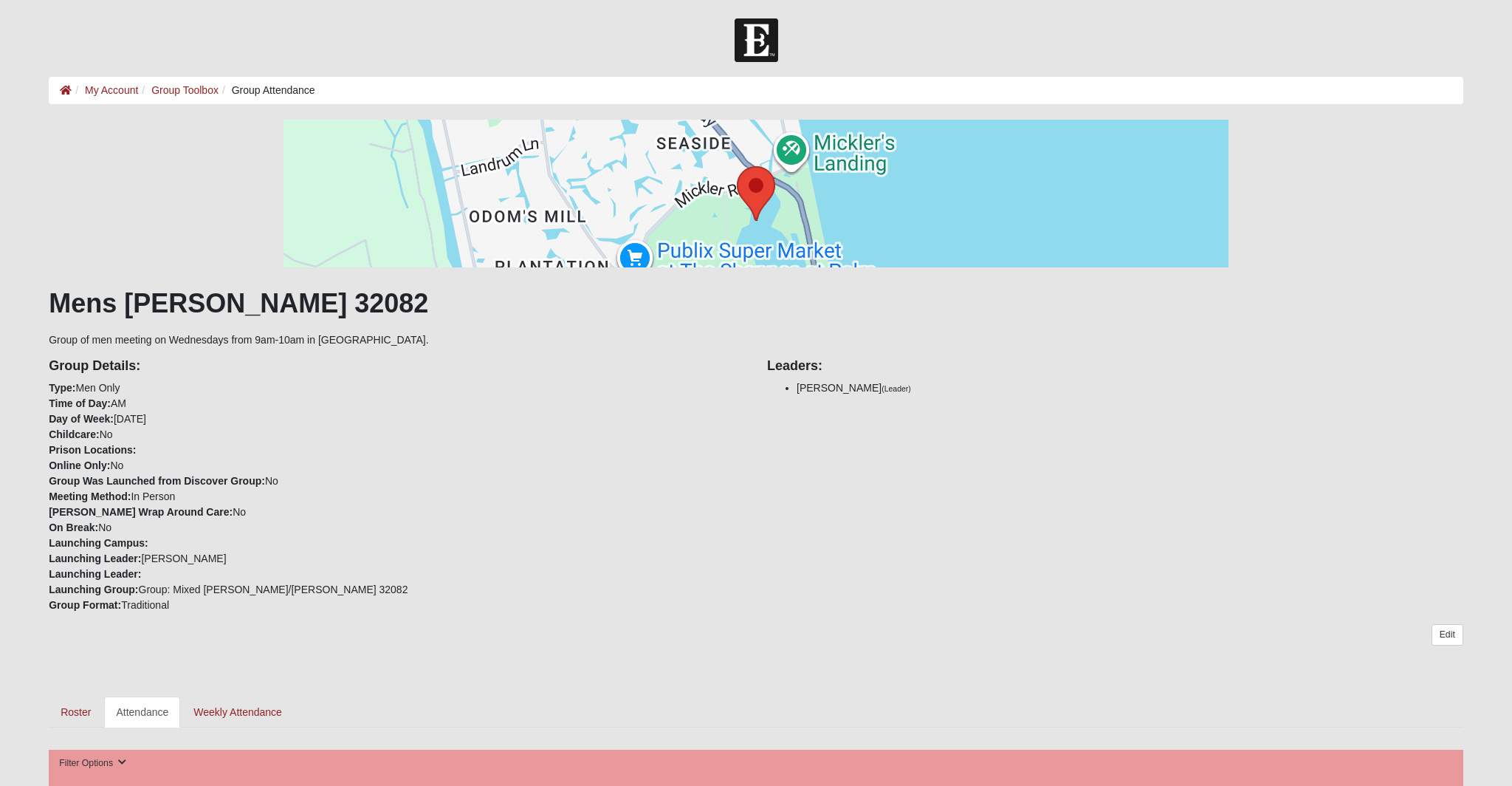
scroll to position [809, 0]
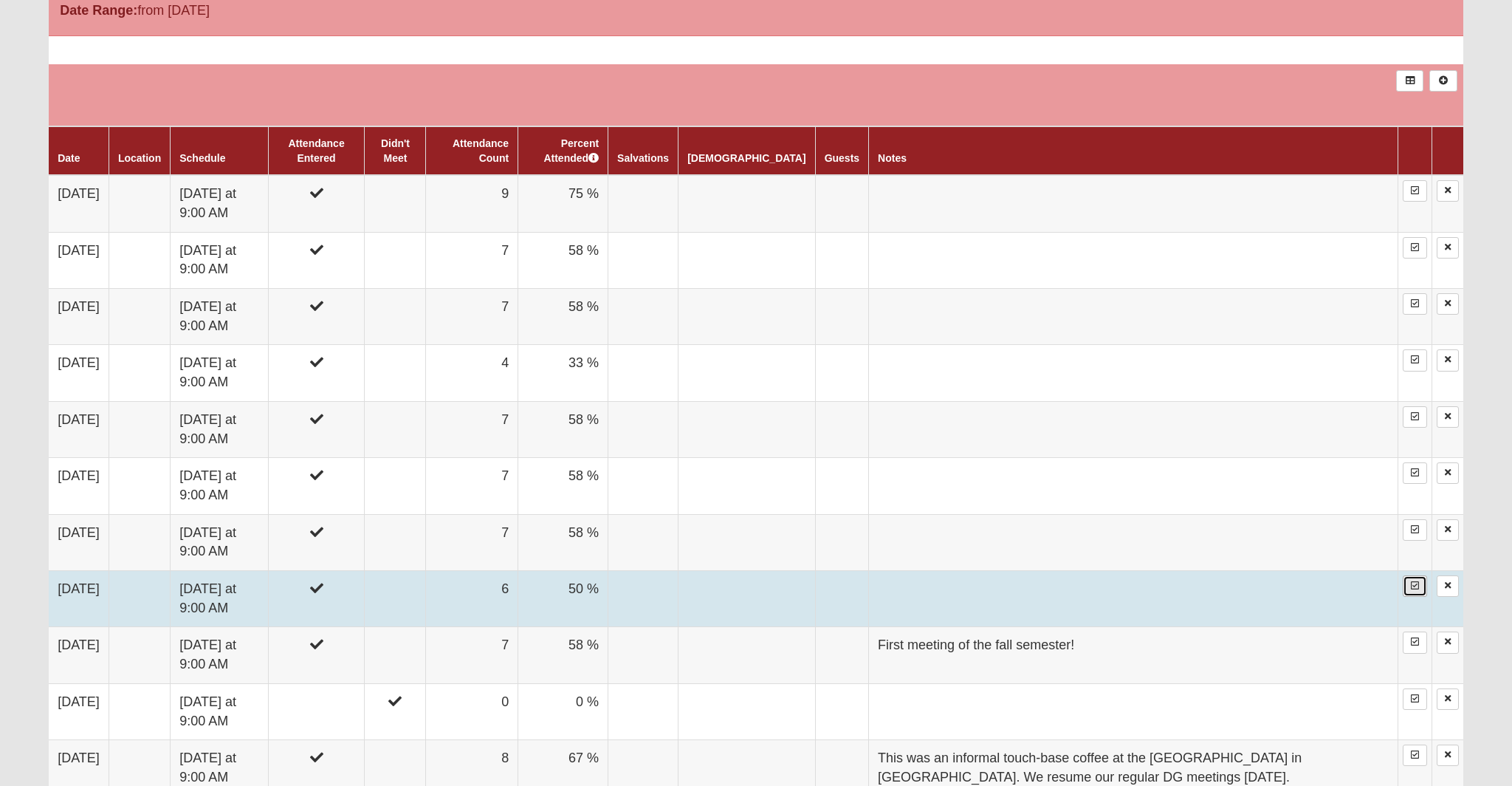
click at [1415, 587] on icon at bounding box center [1415, 586] width 8 height 9
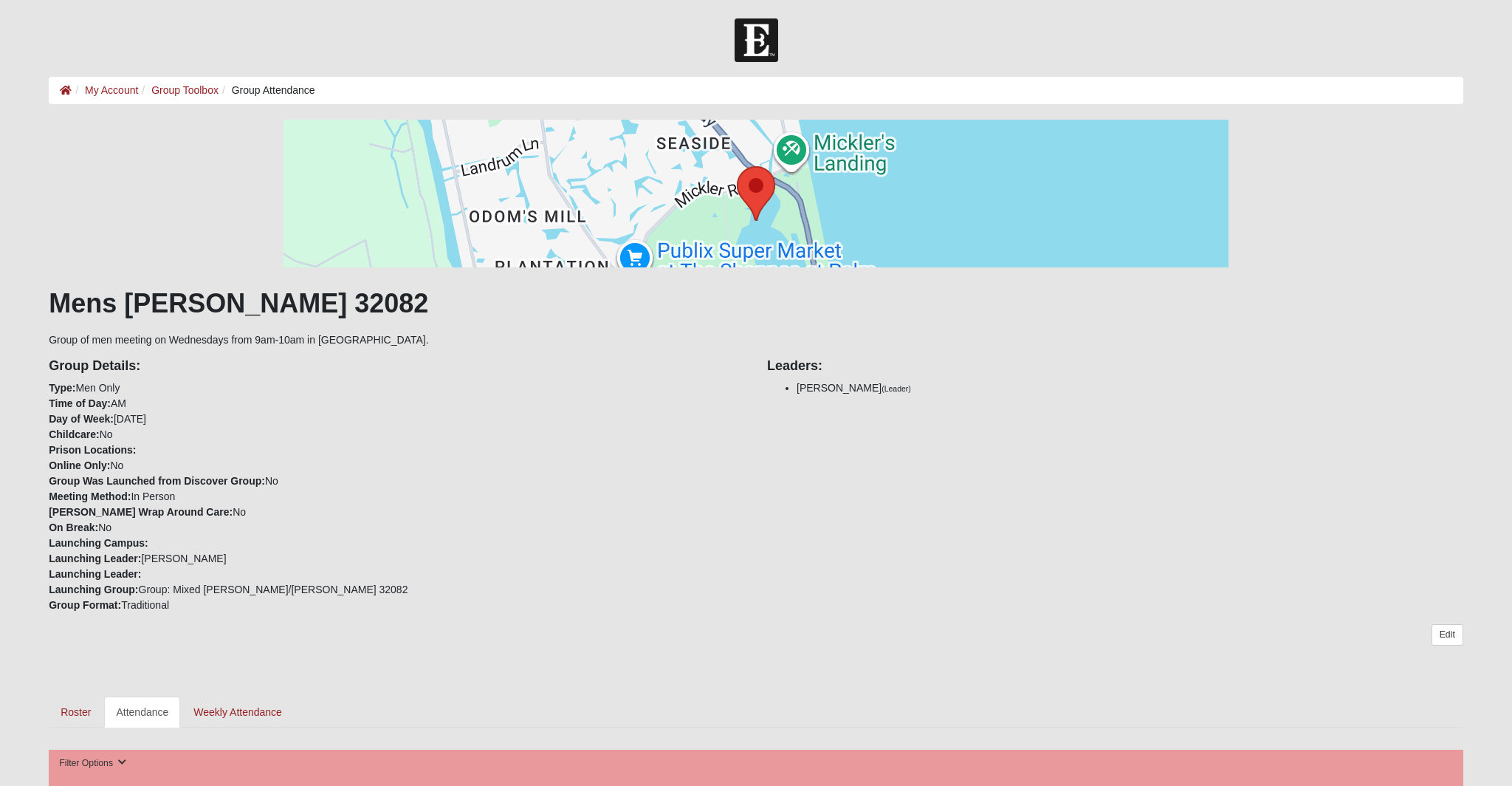
scroll to position [809, 0]
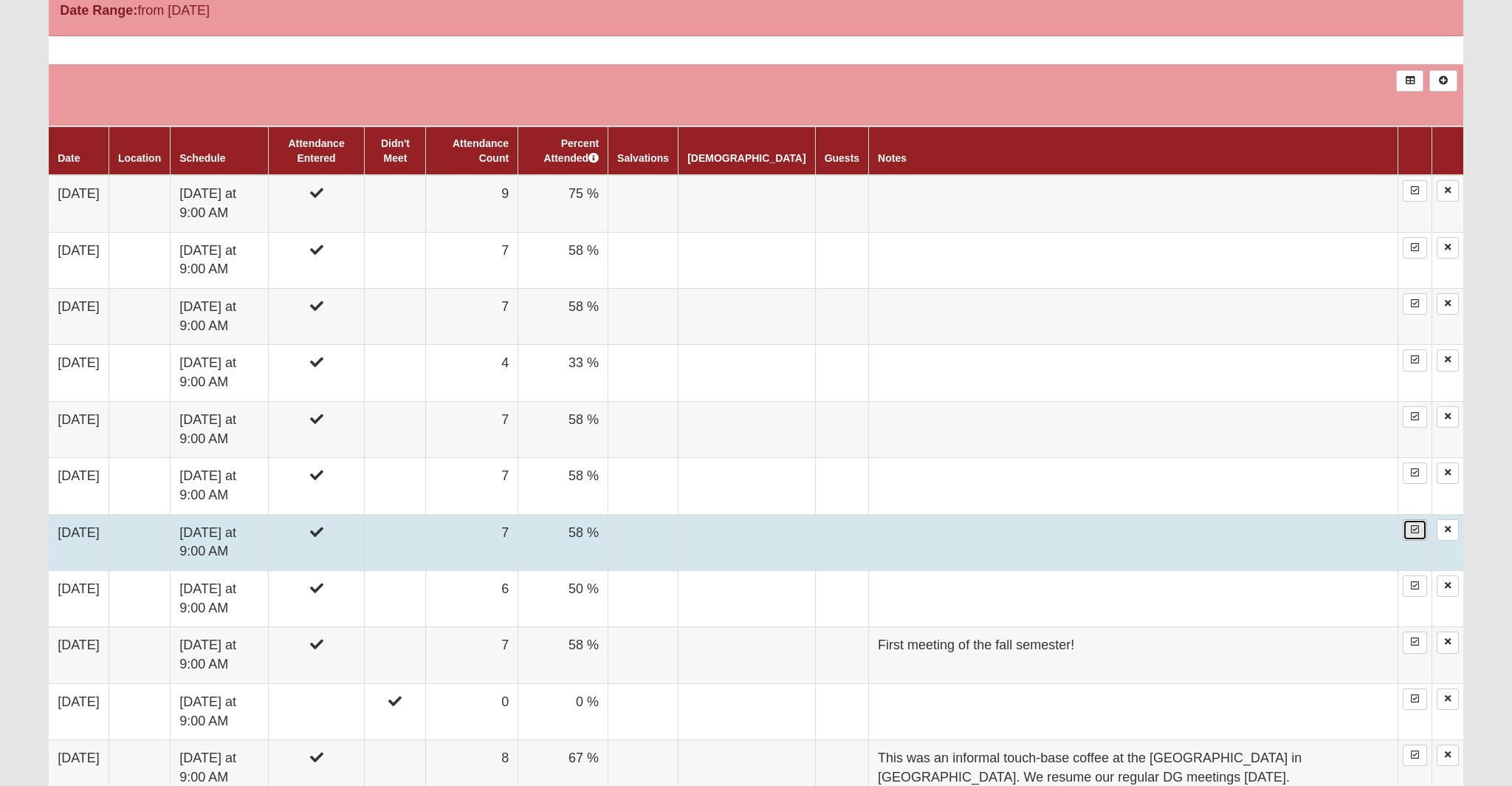
click at [1413, 531] on icon at bounding box center [1415, 530] width 8 height 9
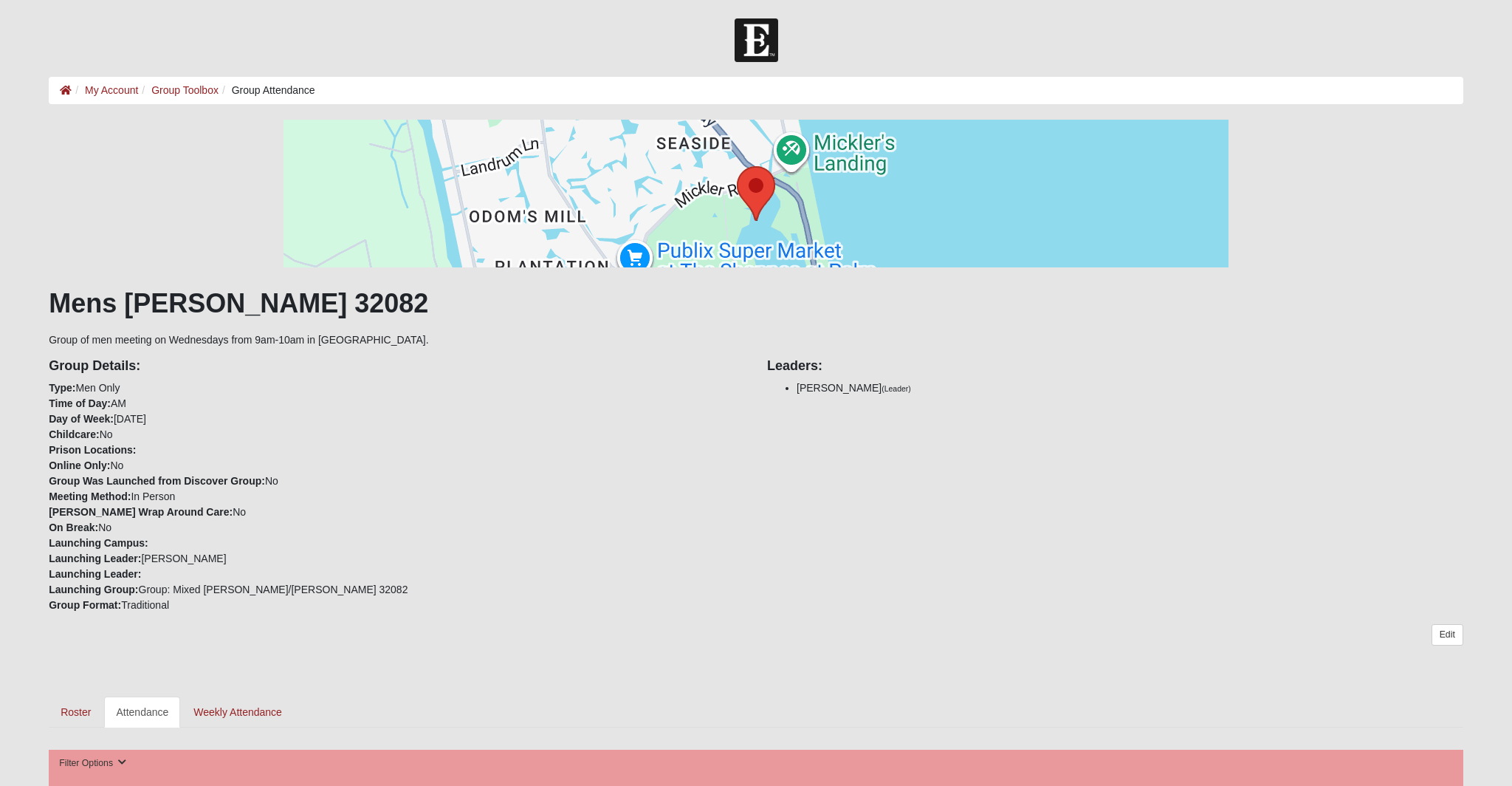
scroll to position [809, 0]
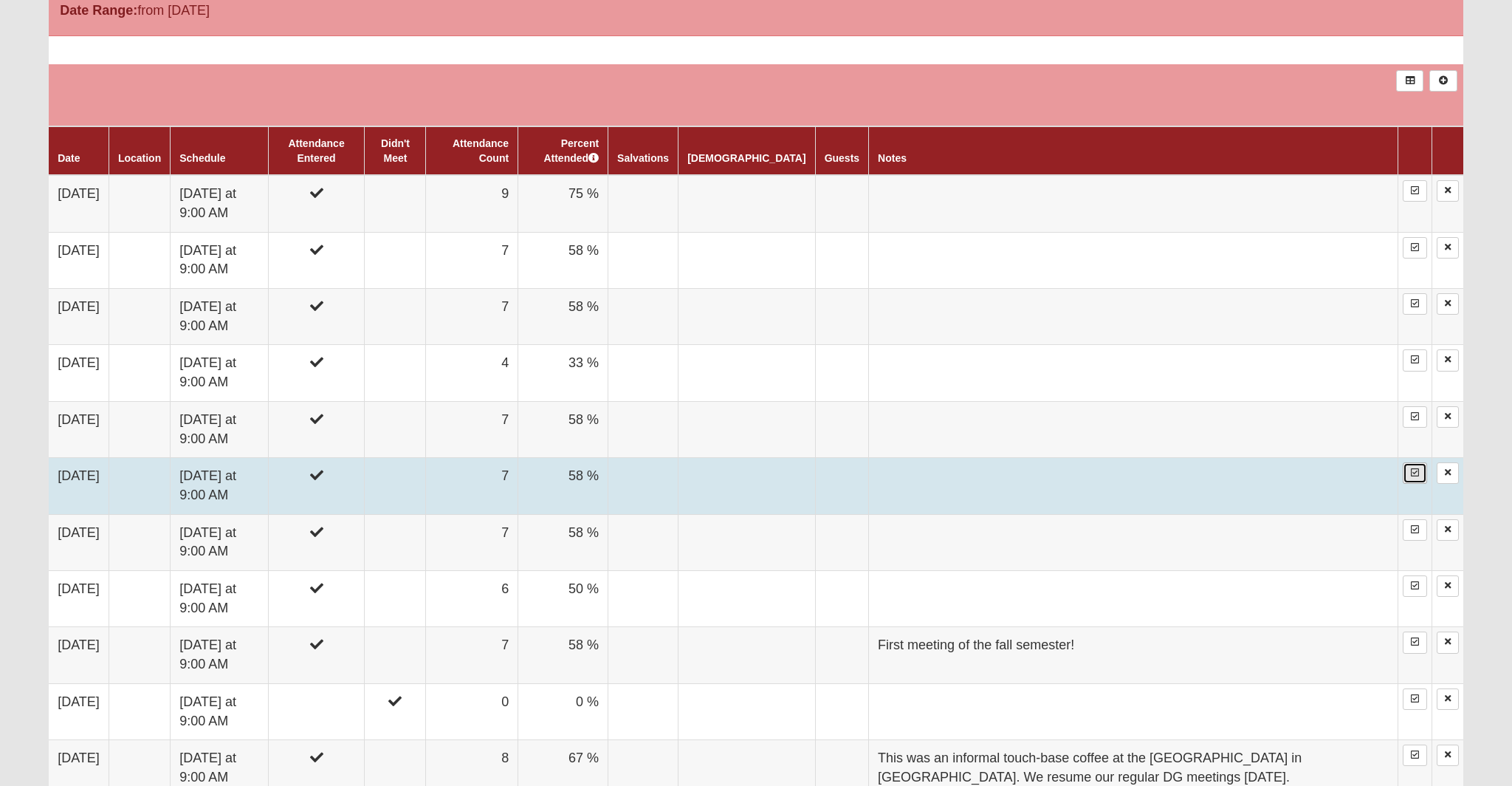
click at [1411, 465] on link at bounding box center [1415, 473] width 24 height 21
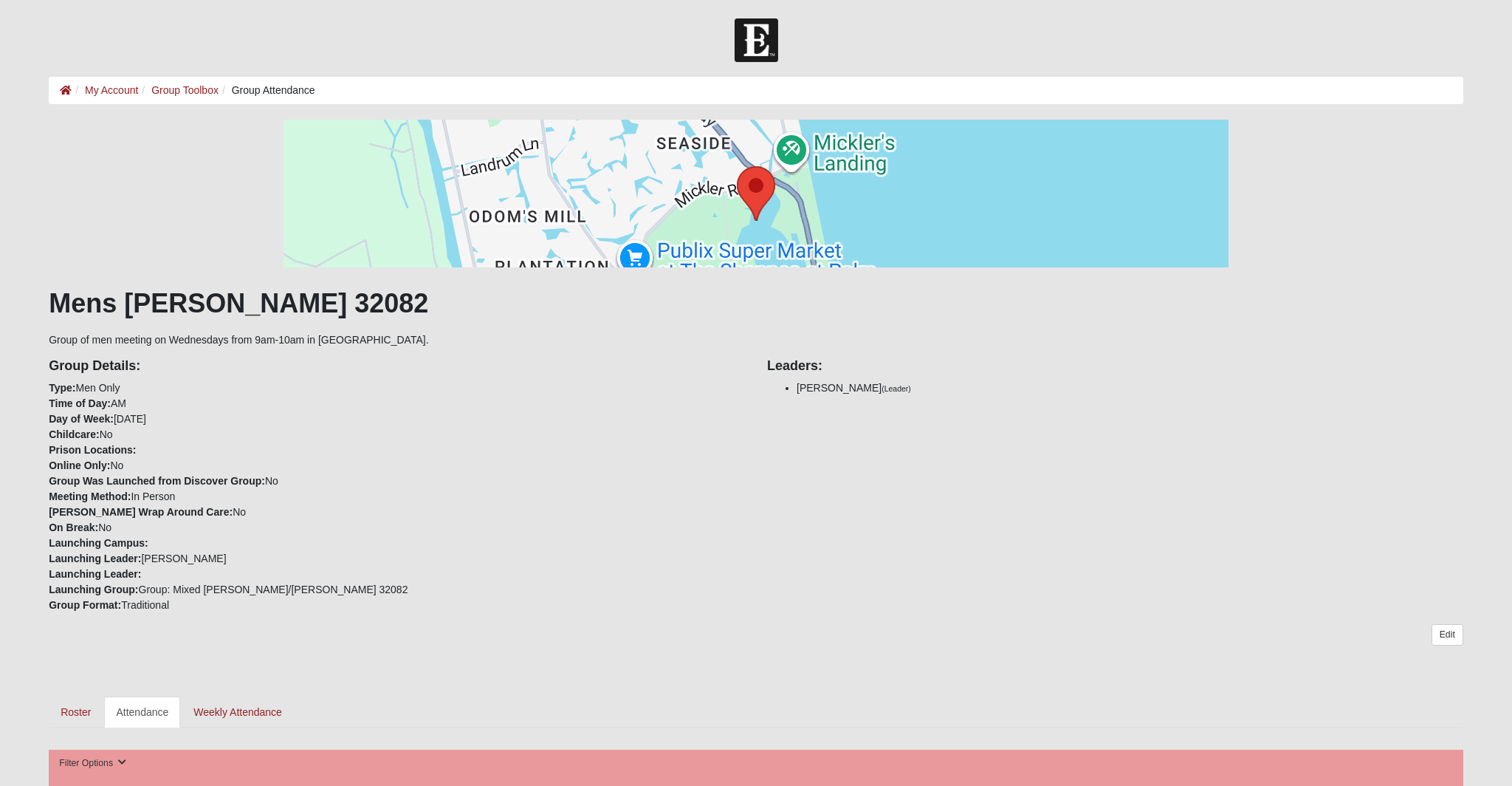
scroll to position [809, 0]
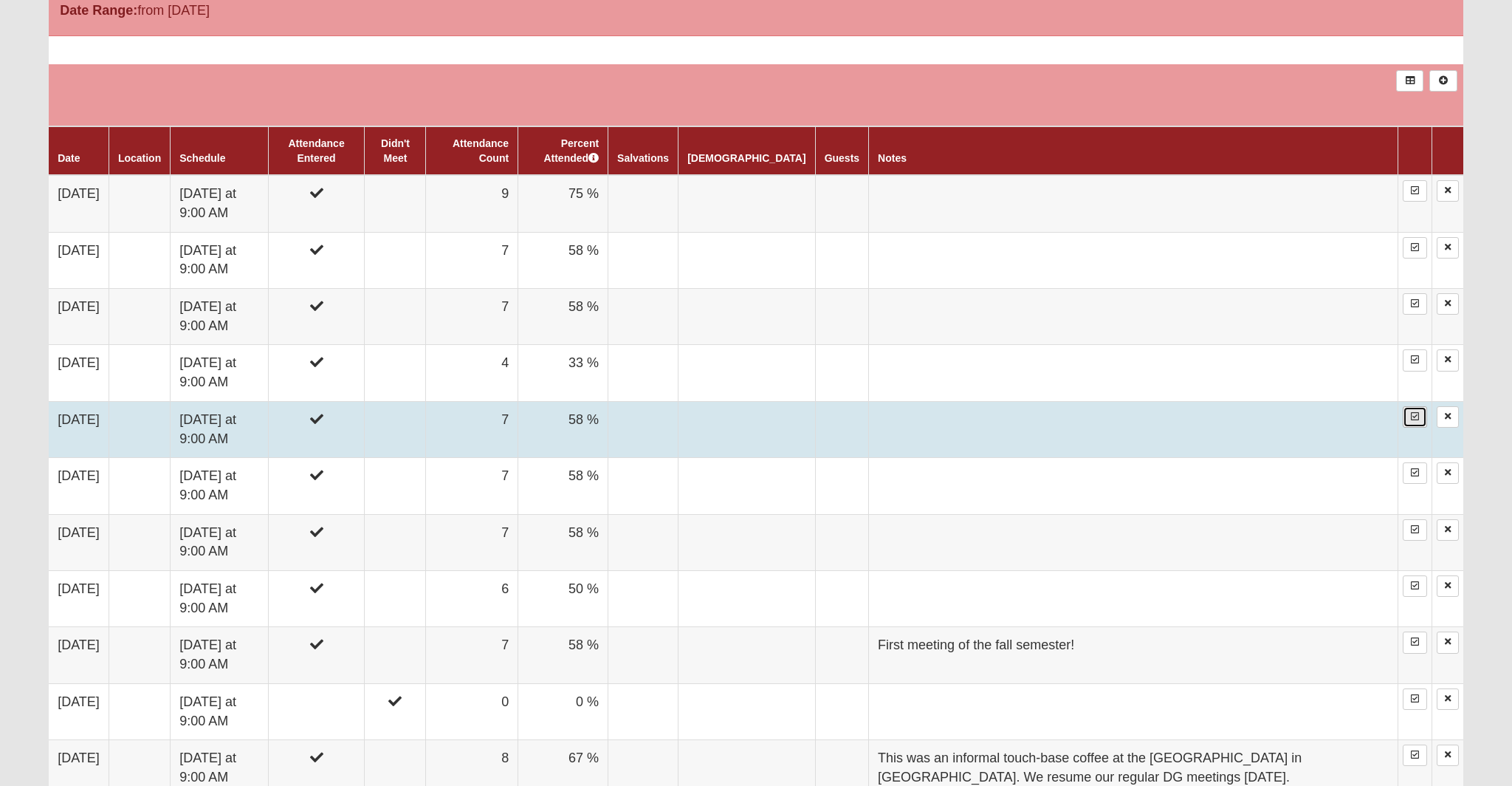
click at [1412, 416] on icon at bounding box center [1415, 417] width 8 height 9
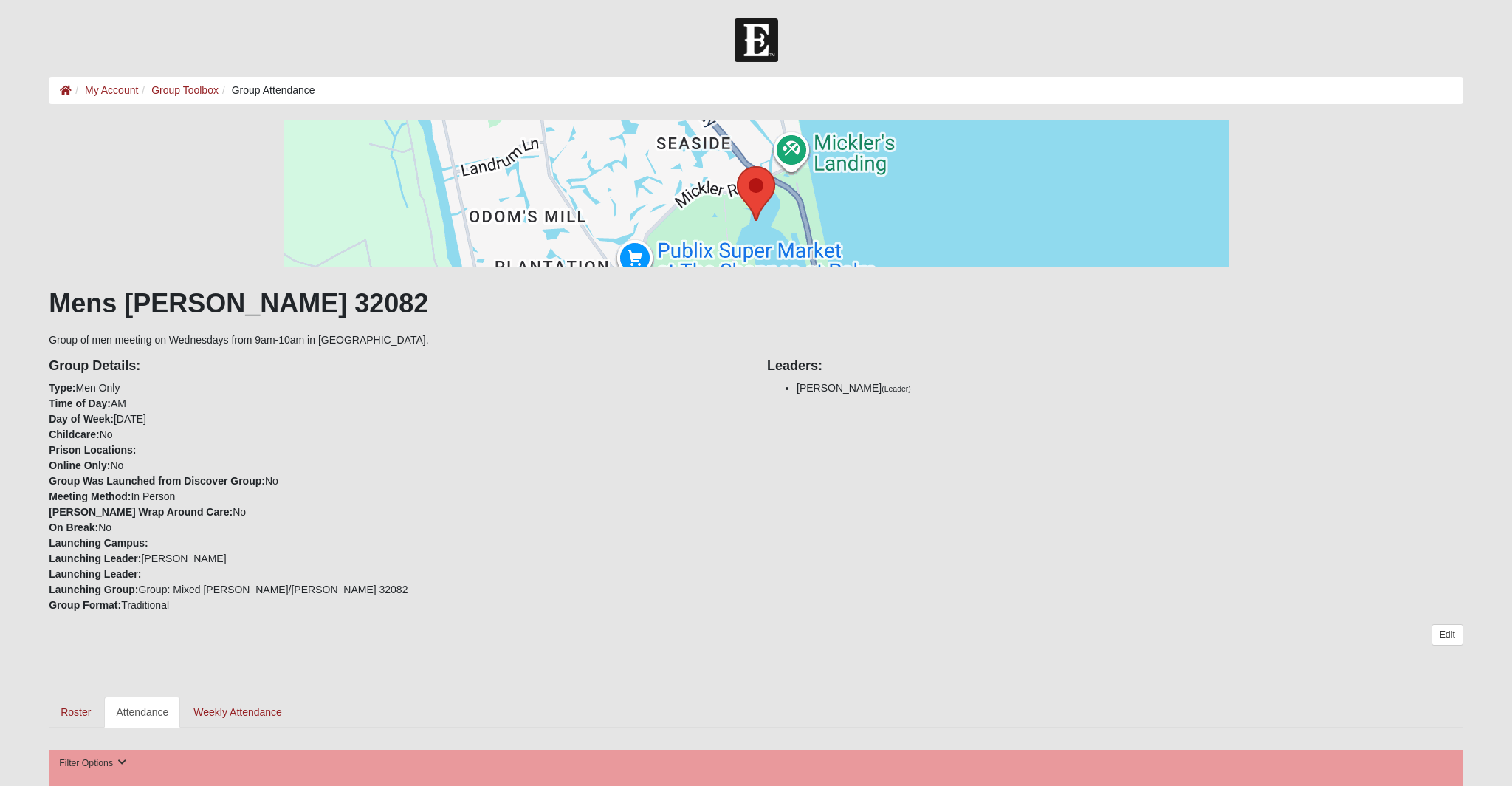
scroll to position [809, 0]
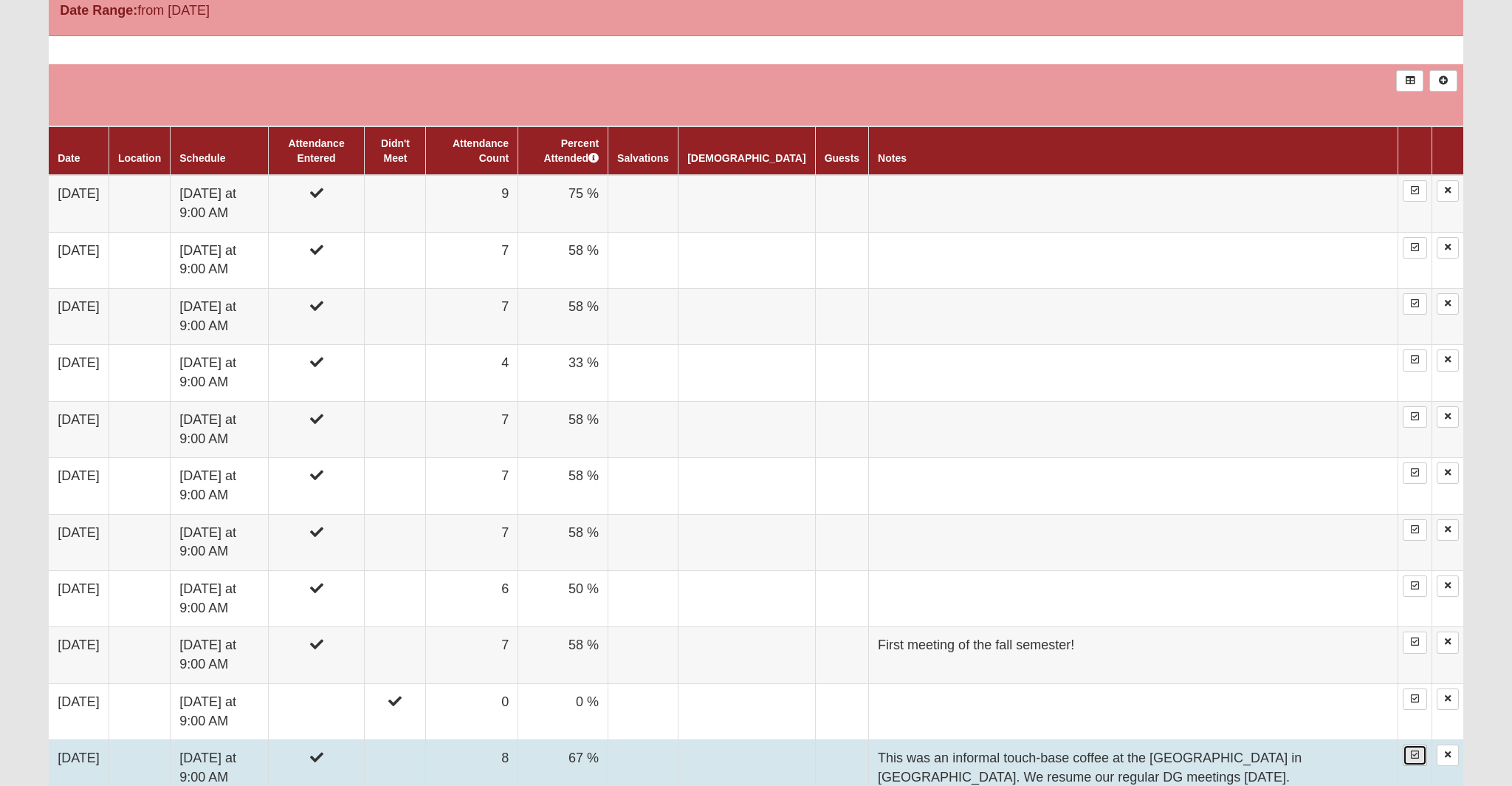
click at [1417, 756] on icon at bounding box center [1415, 755] width 8 height 9
